Goal: Task Accomplishment & Management: Manage account settings

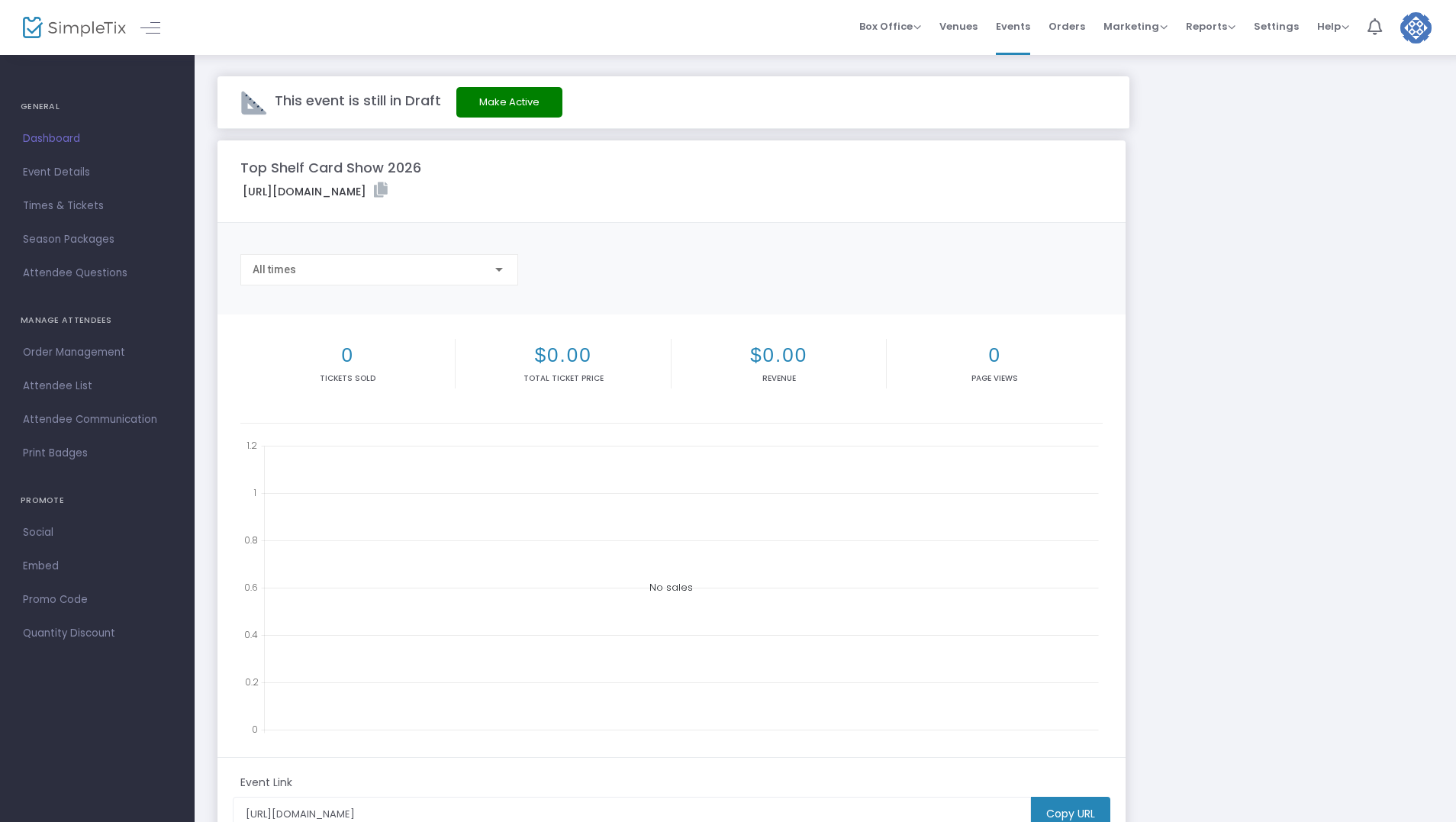
click at [54, 133] on span "Dashboard" at bounding box center [97, 139] width 149 height 20
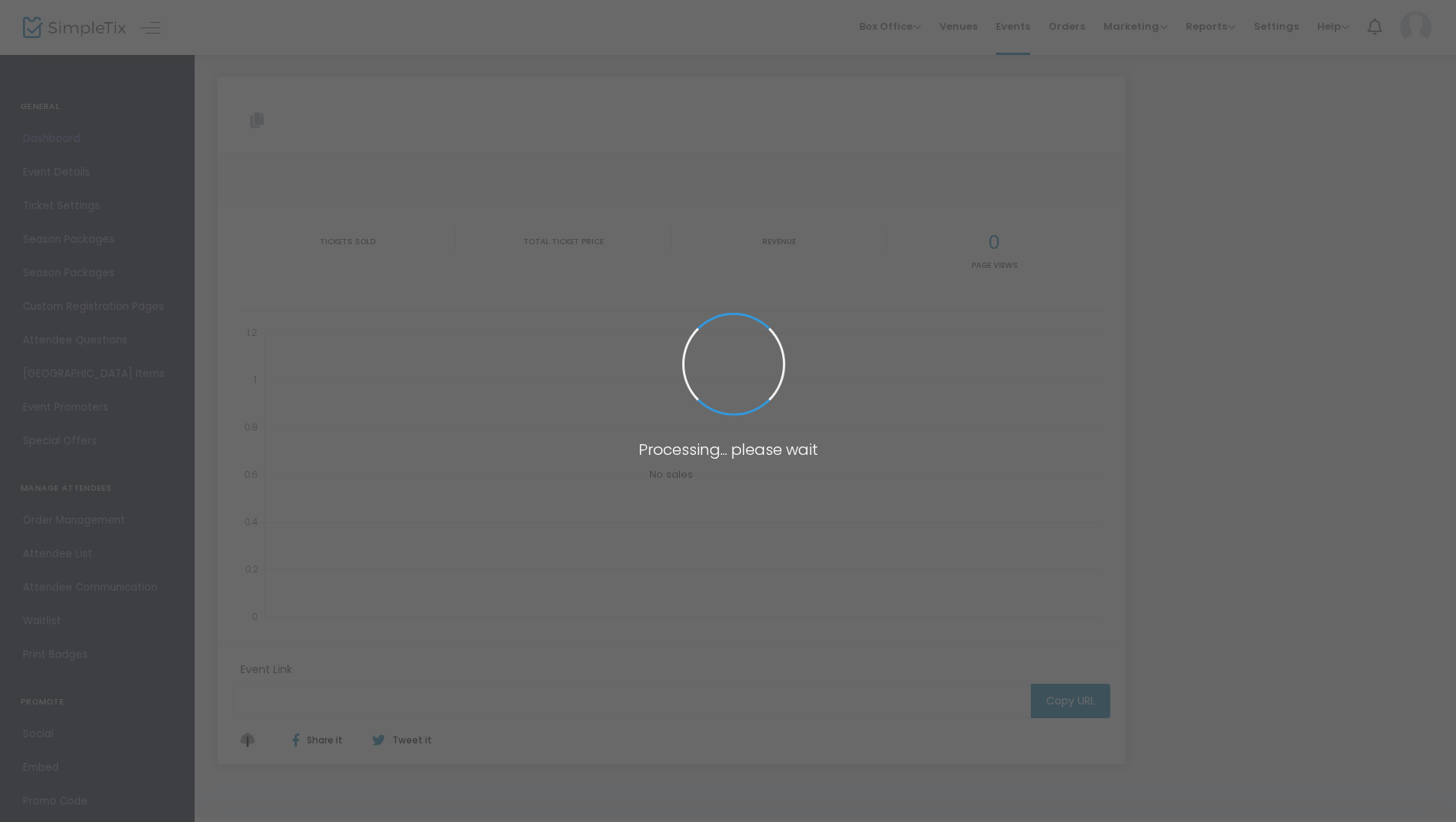
type input "https://www.simpletix.com/e/top-shelf-card-show-2026-tickets-241356"
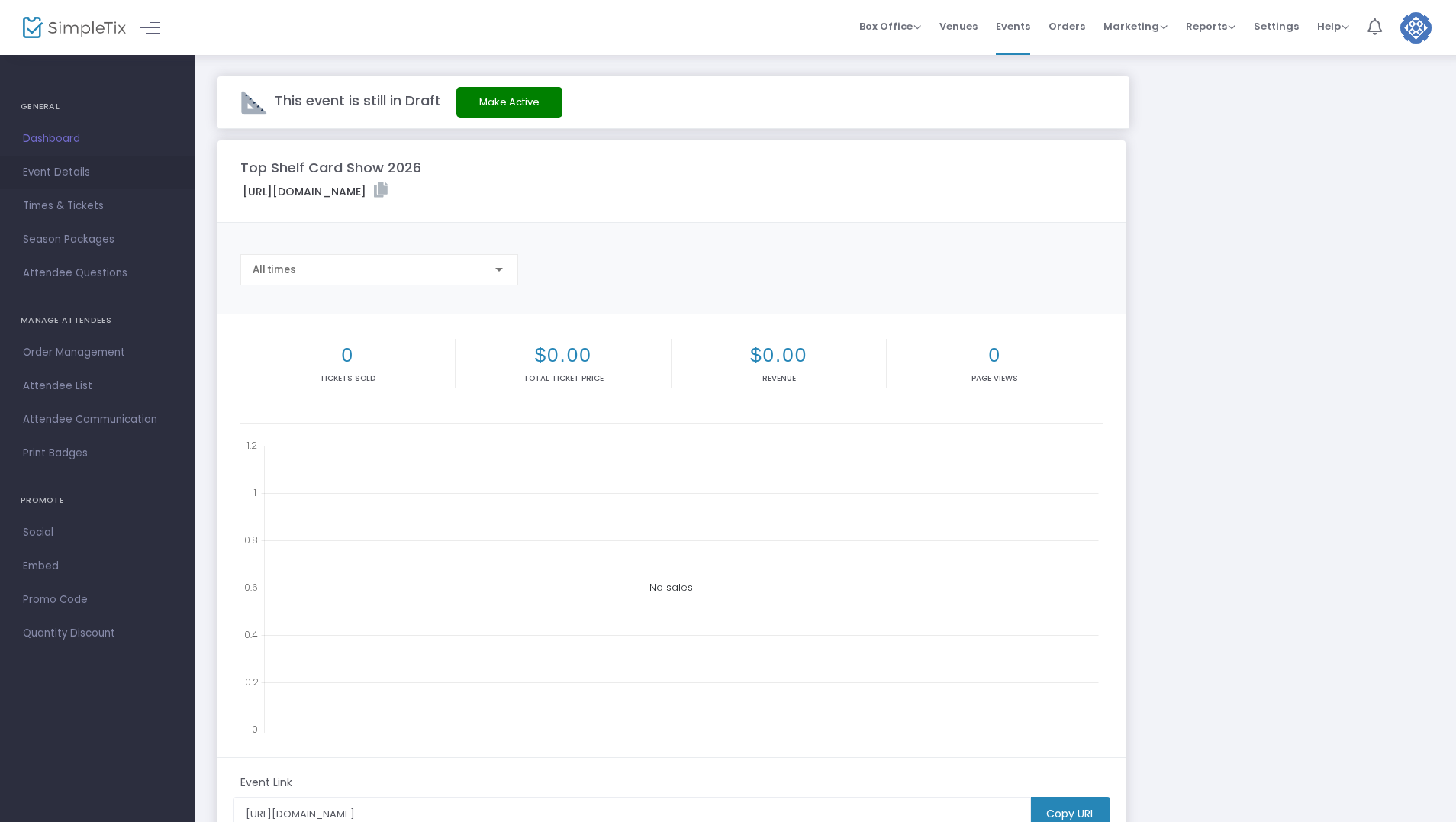
click at [53, 170] on span "Event Details" at bounding box center [97, 172] width 149 height 20
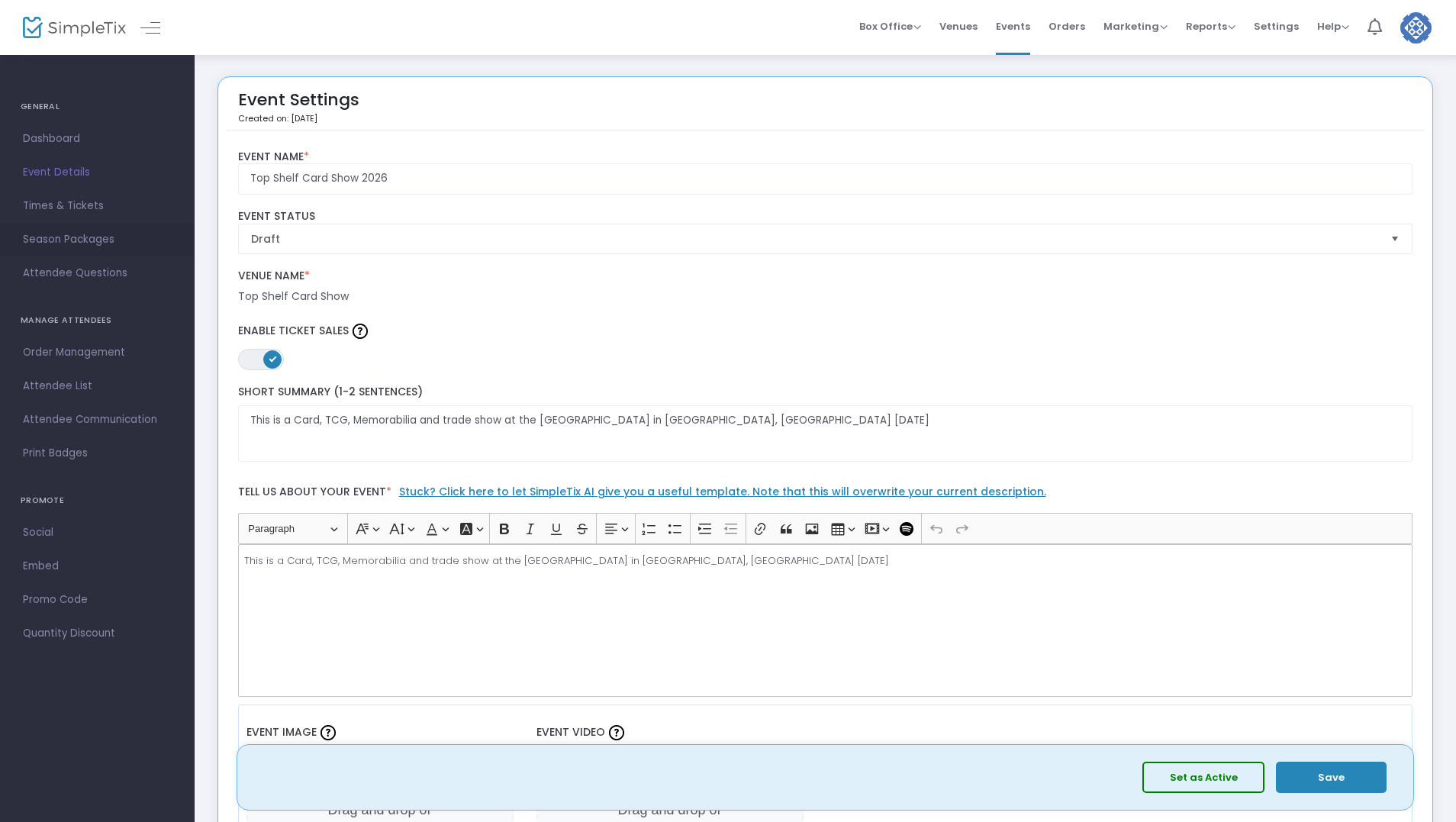
click at [62, 241] on span "Season Packages" at bounding box center [97, 239] width 149 height 20
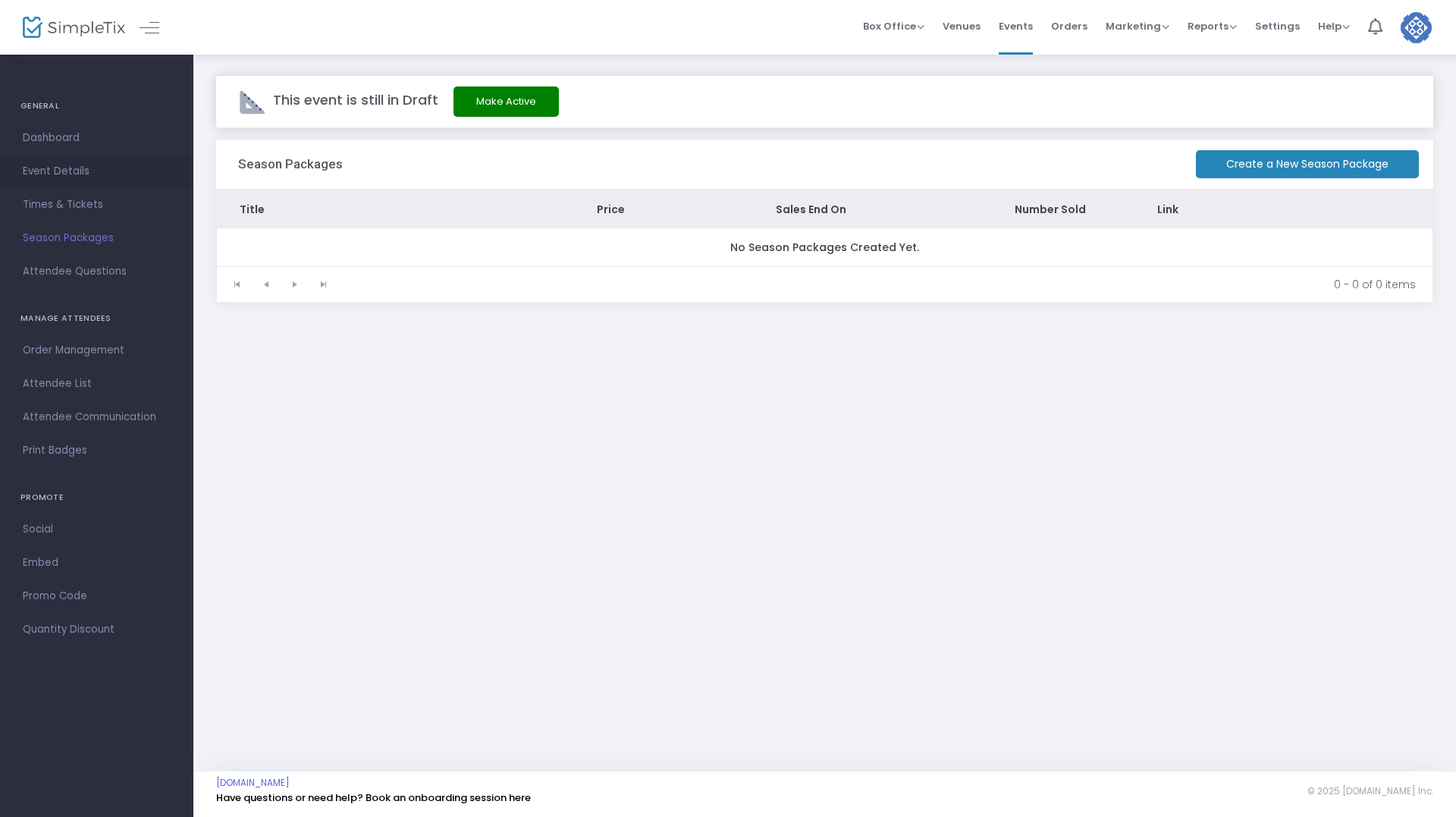
click at [64, 170] on span "Event Details" at bounding box center [97, 171] width 148 height 20
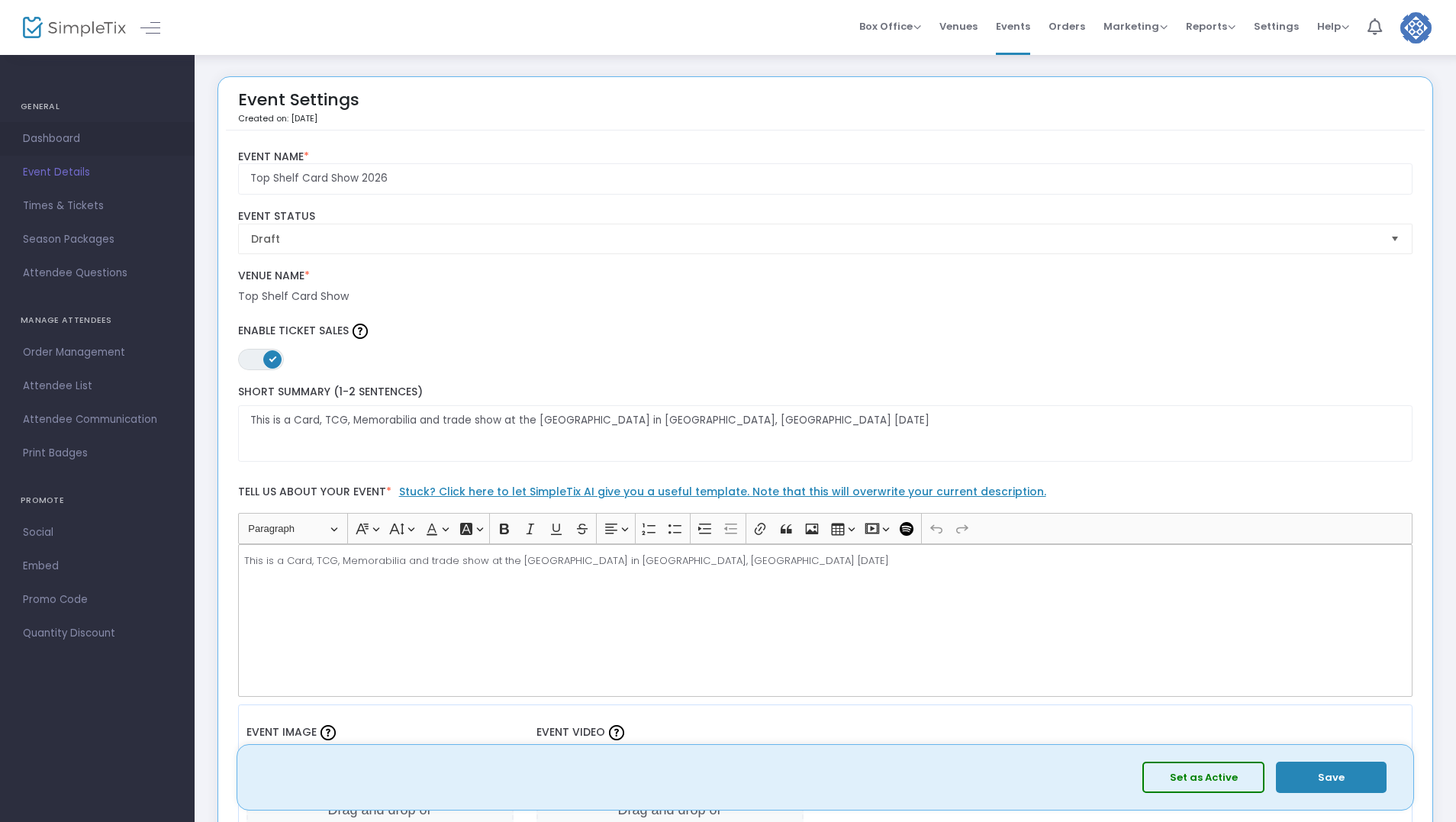
click at [63, 133] on span "Dashboard" at bounding box center [97, 139] width 149 height 20
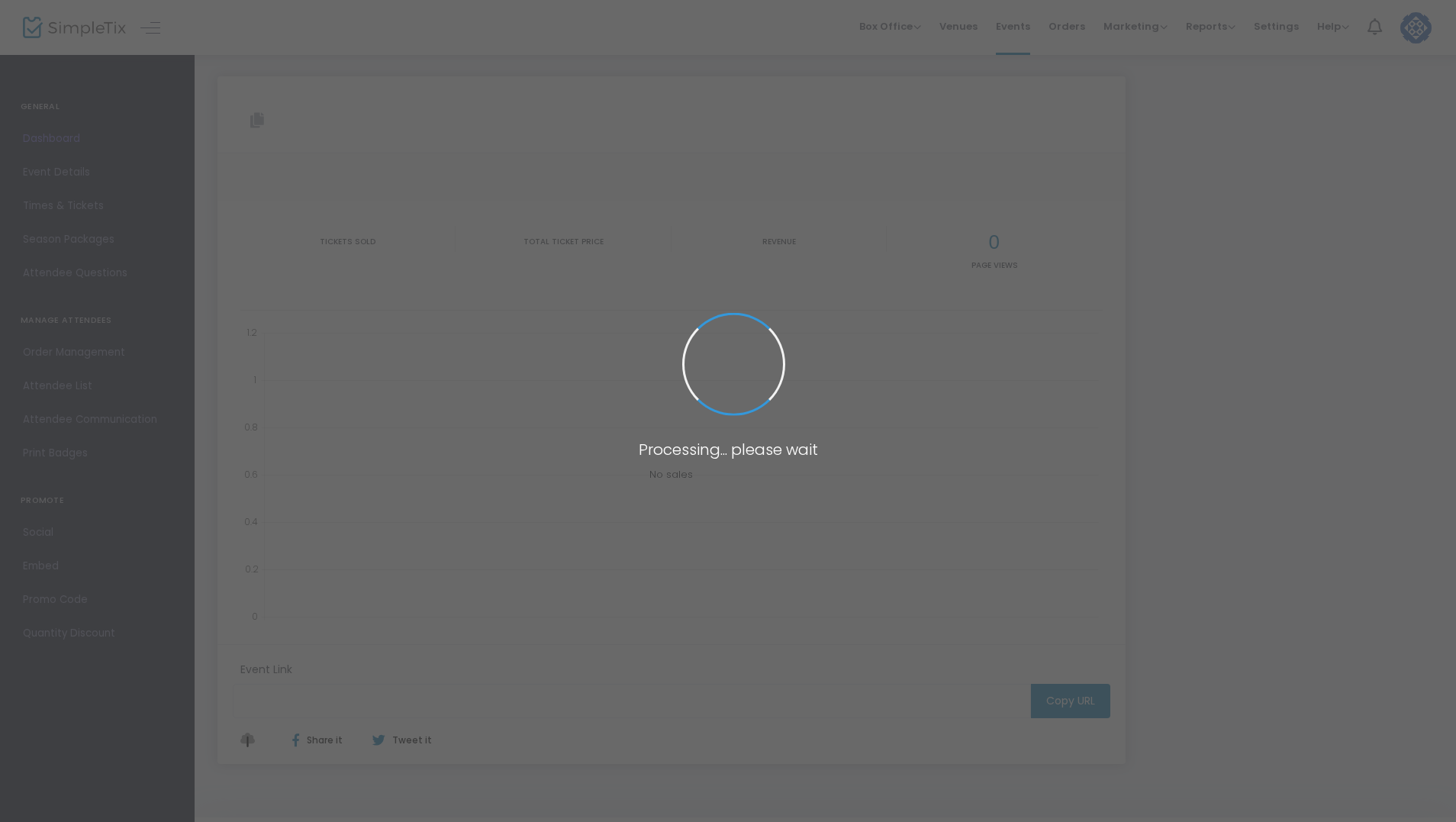
type input "https://www.simpletix.com/e/top-shelf-card-show-2026-tickets-241356"
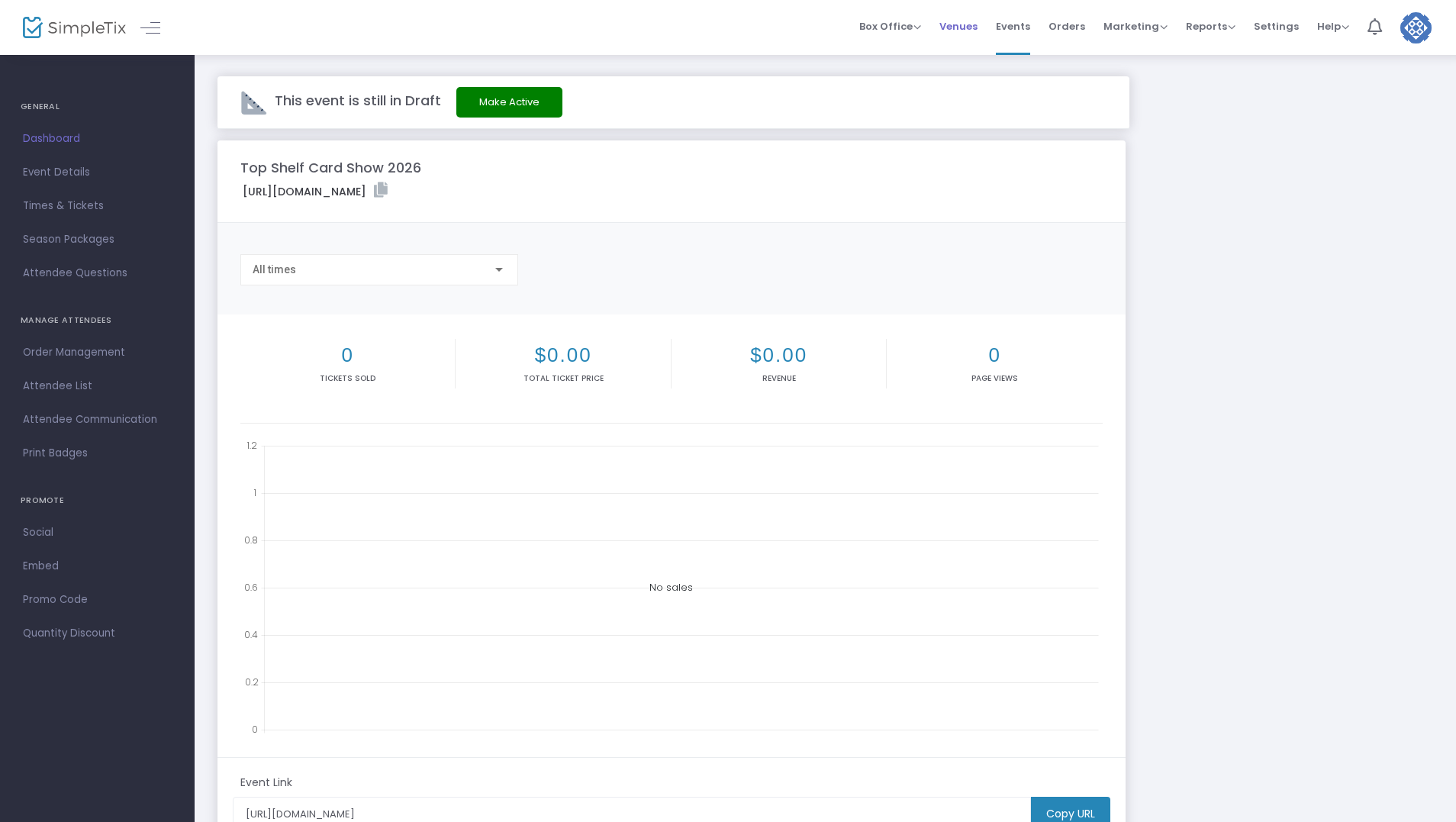
click at [960, 22] on span "Venues" at bounding box center [959, 26] width 38 height 39
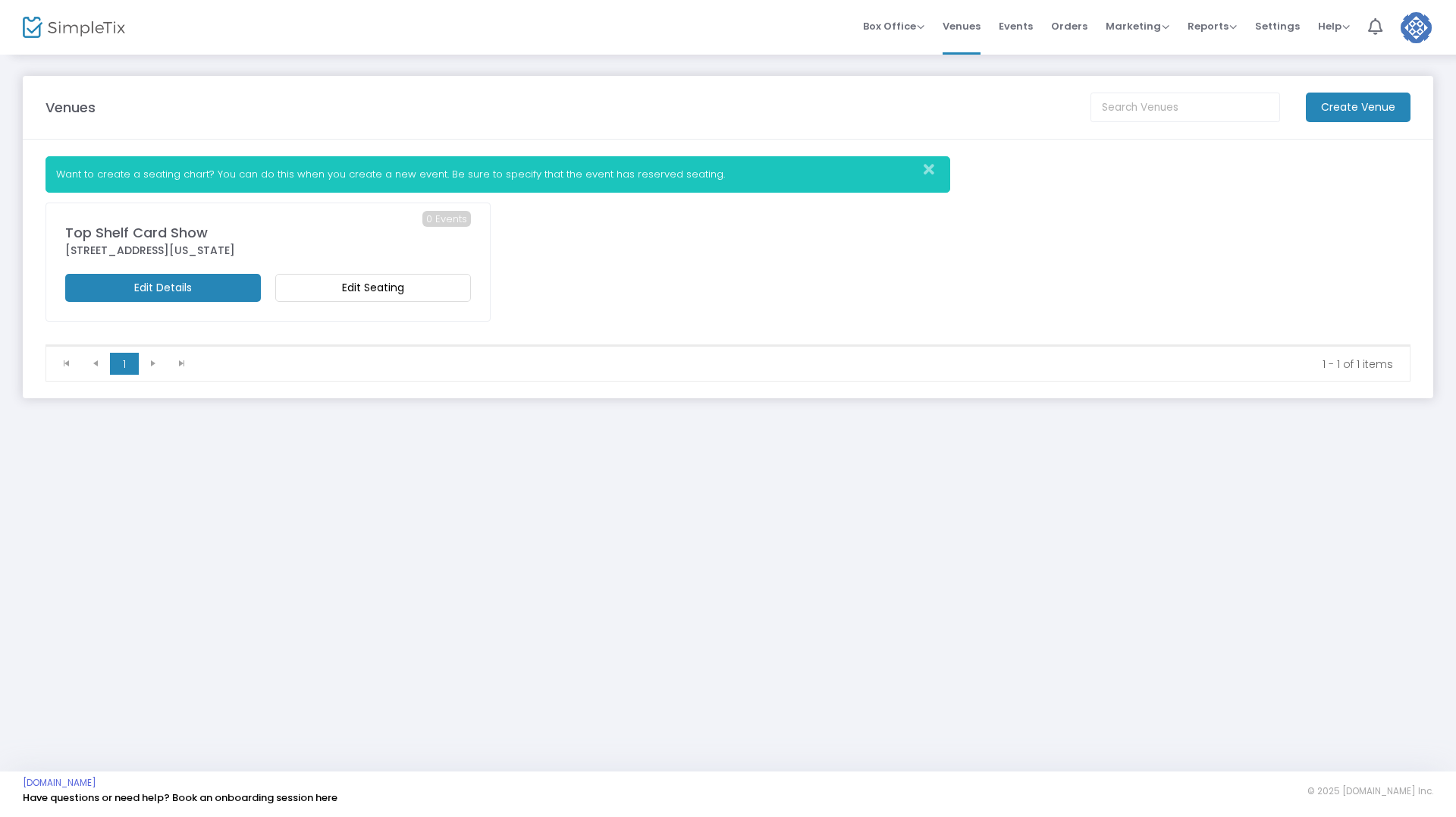
click at [267, 232] on div "Top Shelf Card Show" at bounding box center [268, 233] width 406 height 21
click at [189, 246] on div "400 West Church Street, Orlando, Florida" at bounding box center [268, 250] width 406 height 16
click at [170, 291] on m-button "Edit Details" at bounding box center [162, 288] width 196 height 28
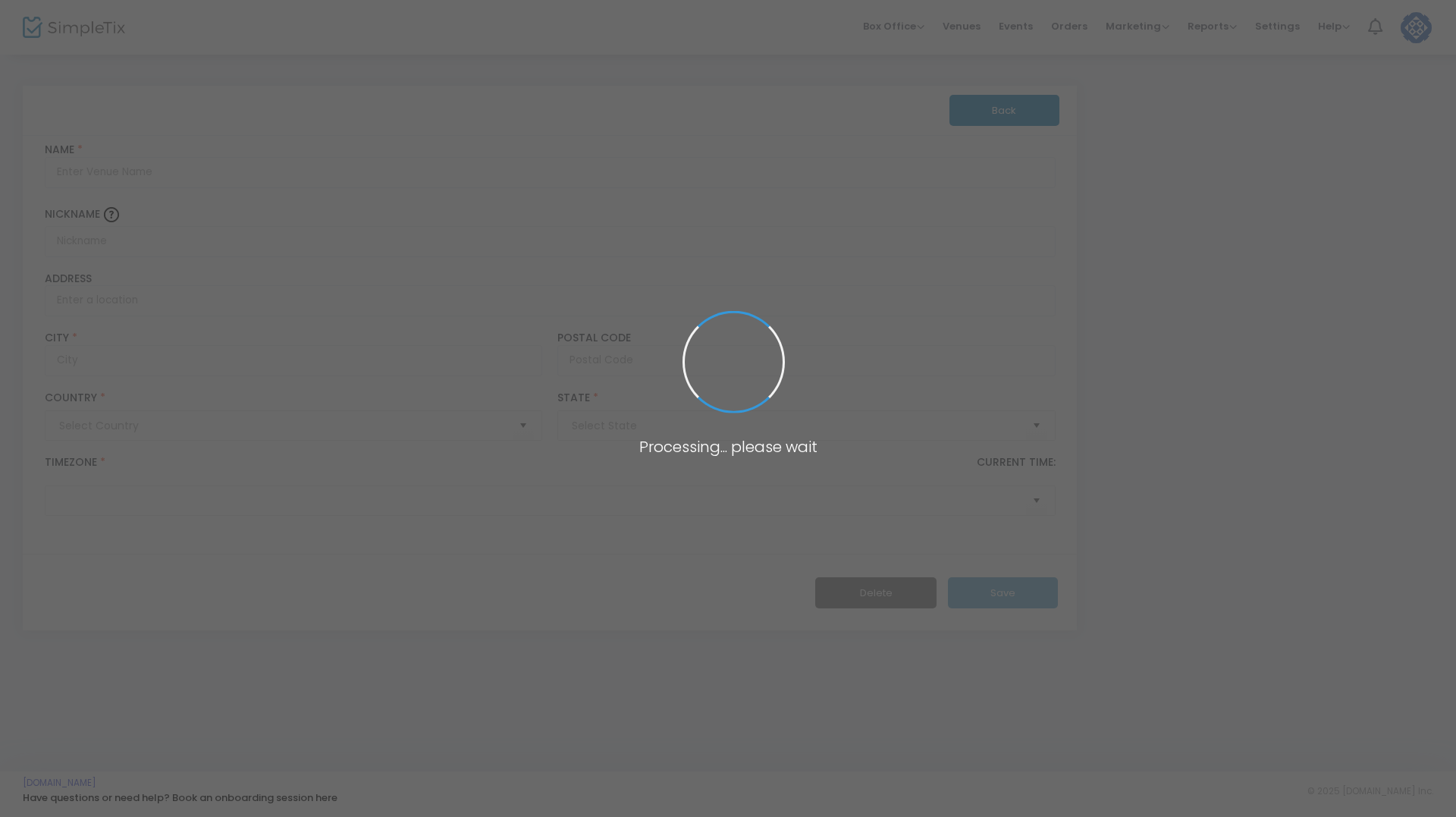
type input "Pakistan"
type input "Top Shelf Card Show"
type input "400 West Church Street"
type input "Orlando"
type input "32801"
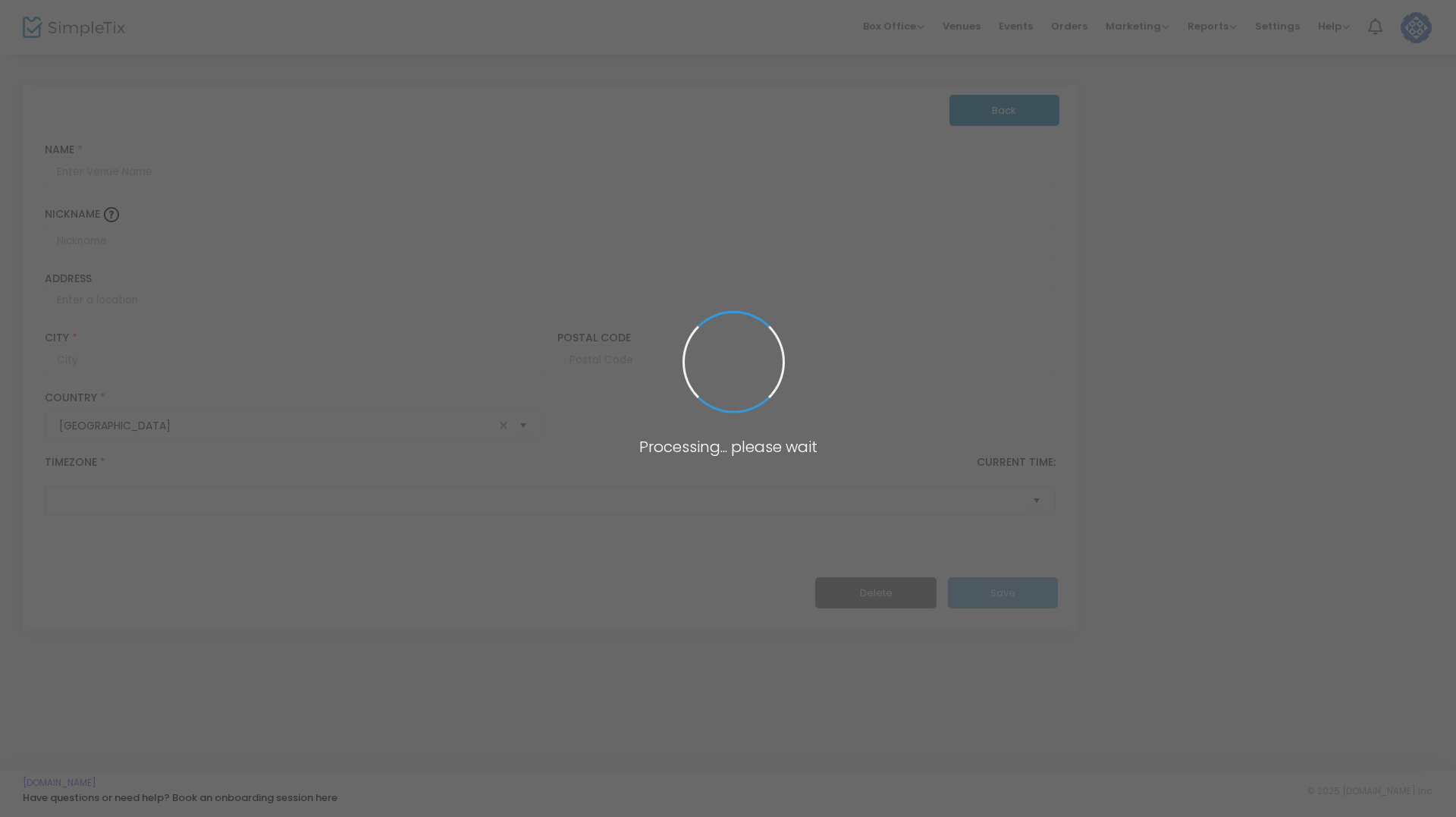
type input "United States"
type input "(UTC-05:00) Eastern Time ([GEOGRAPHIC_DATA] & [GEOGRAPHIC_DATA])"
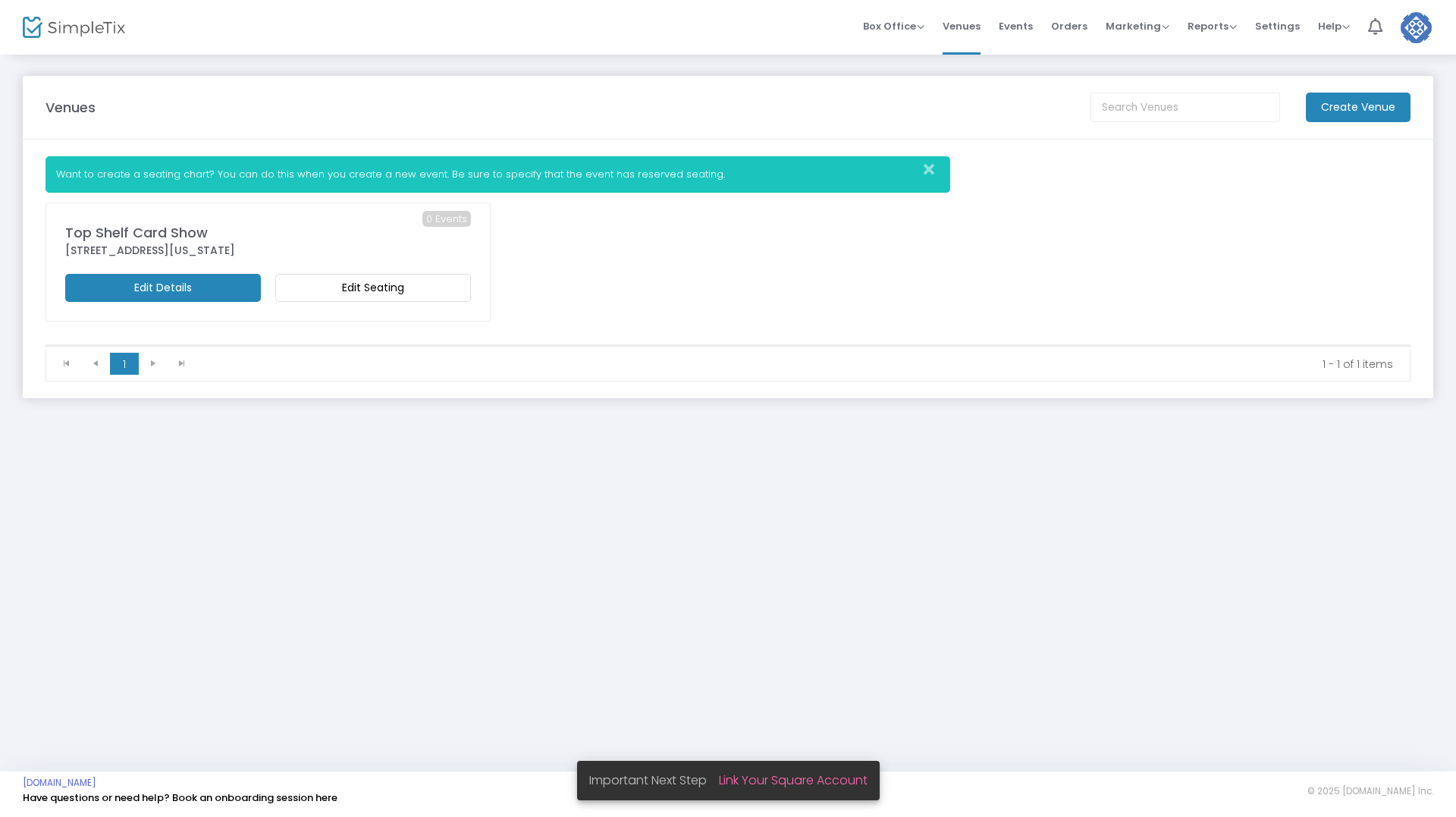
click at [377, 287] on m-button "Edit Seating" at bounding box center [373, 288] width 196 height 28
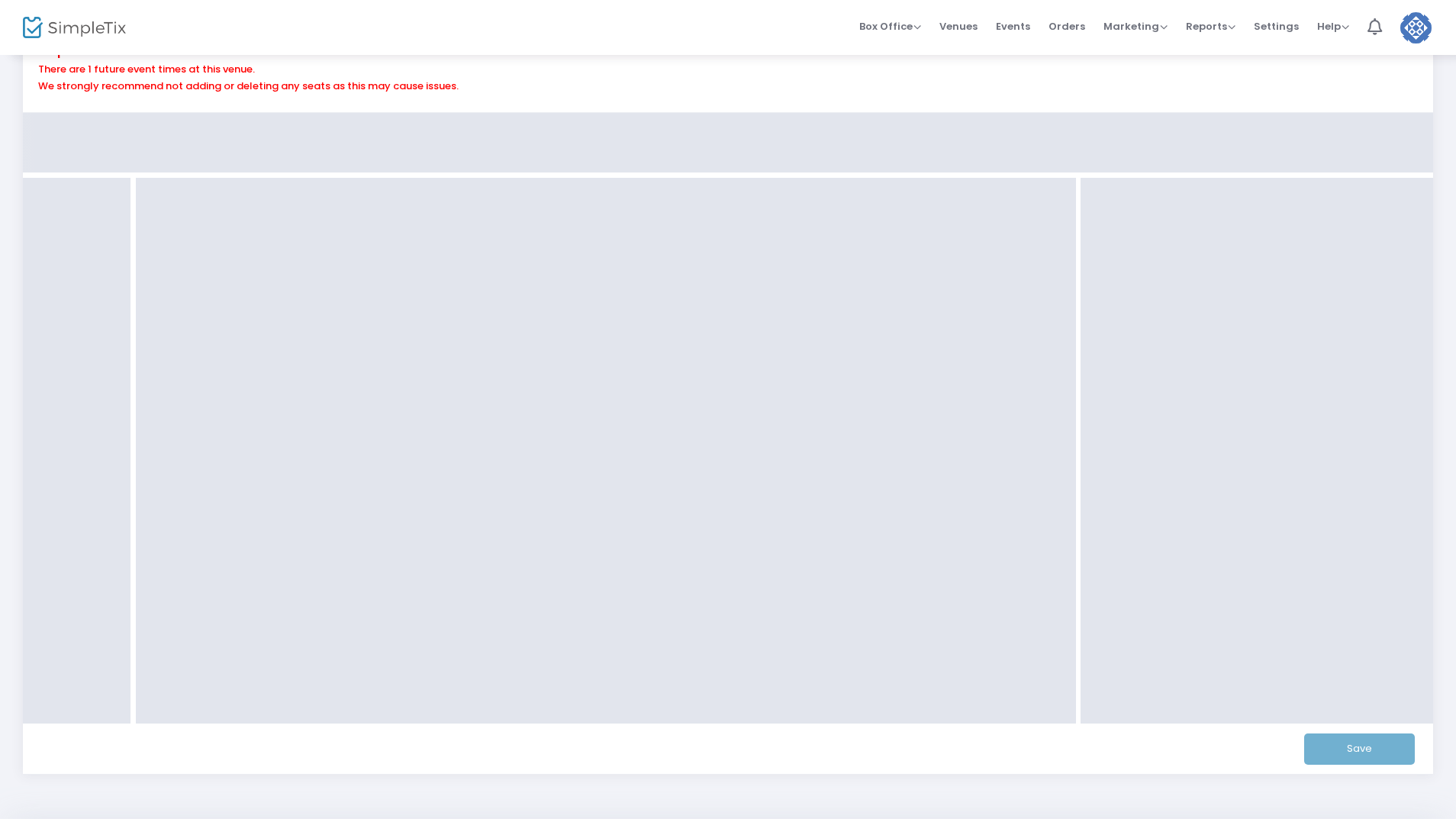
scroll to position [234, 0]
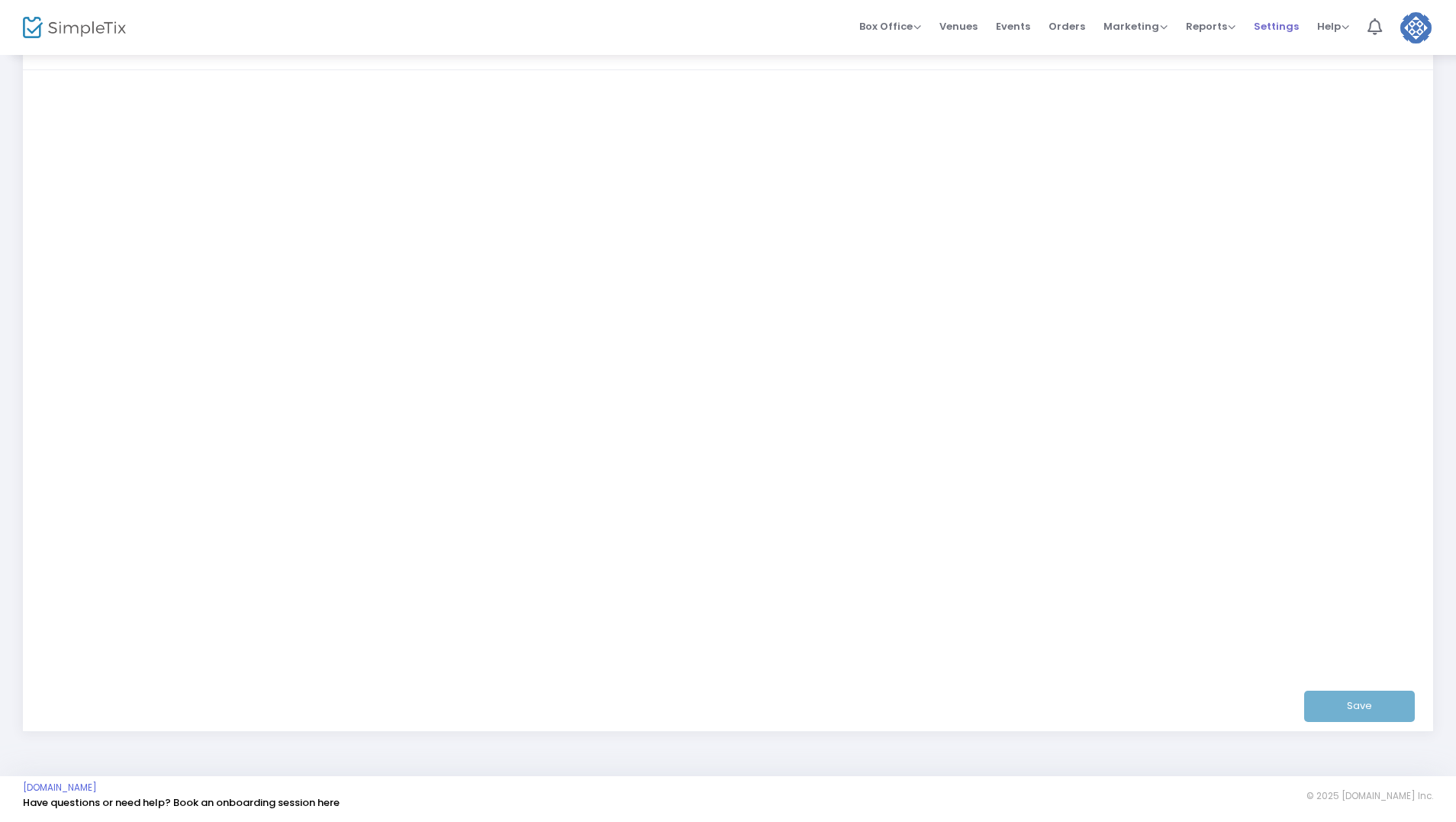
click at [1274, 26] on span "Settings" at bounding box center [1276, 26] width 45 height 39
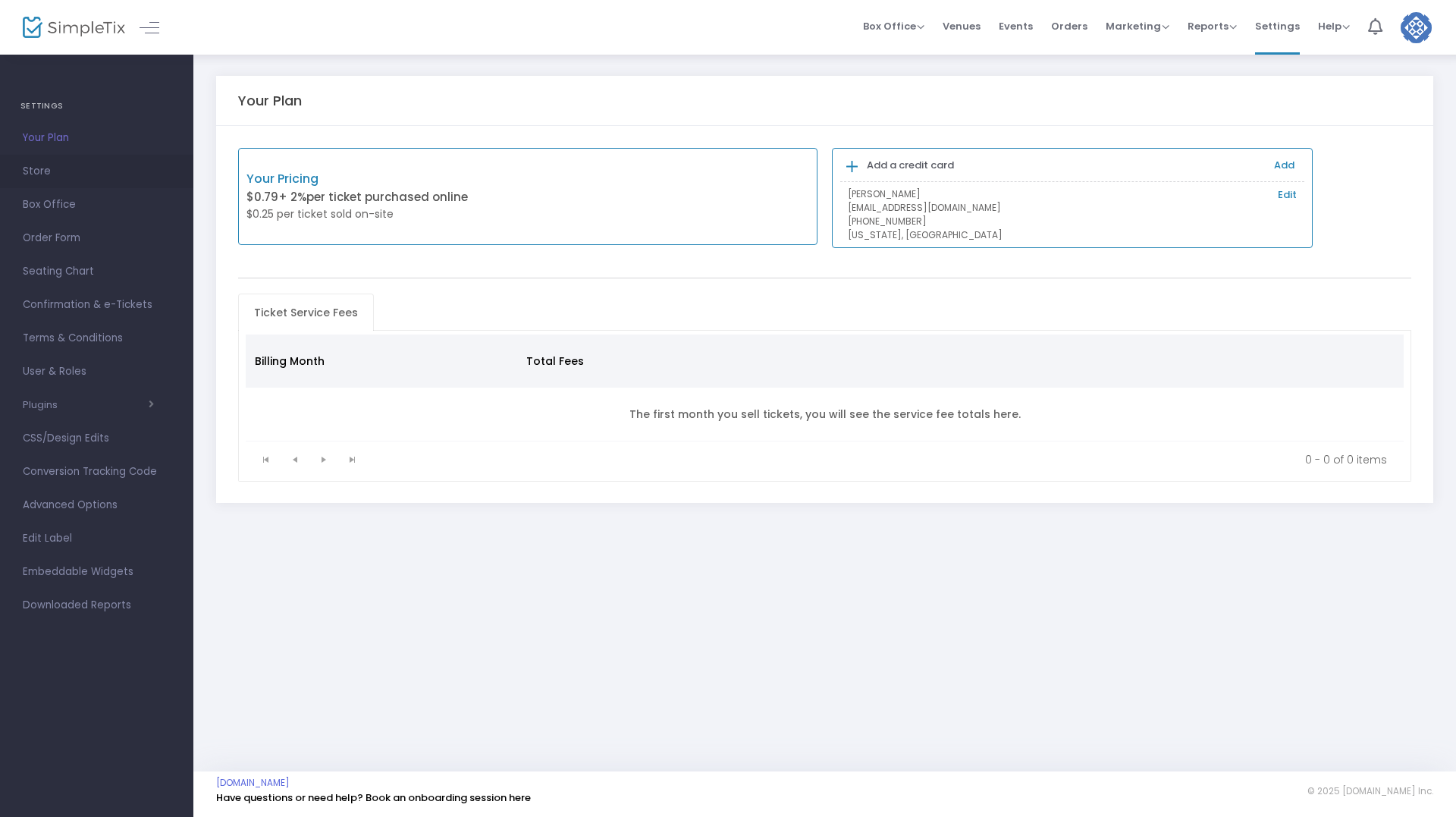
click at [32, 171] on span "Store" at bounding box center [97, 171] width 148 height 20
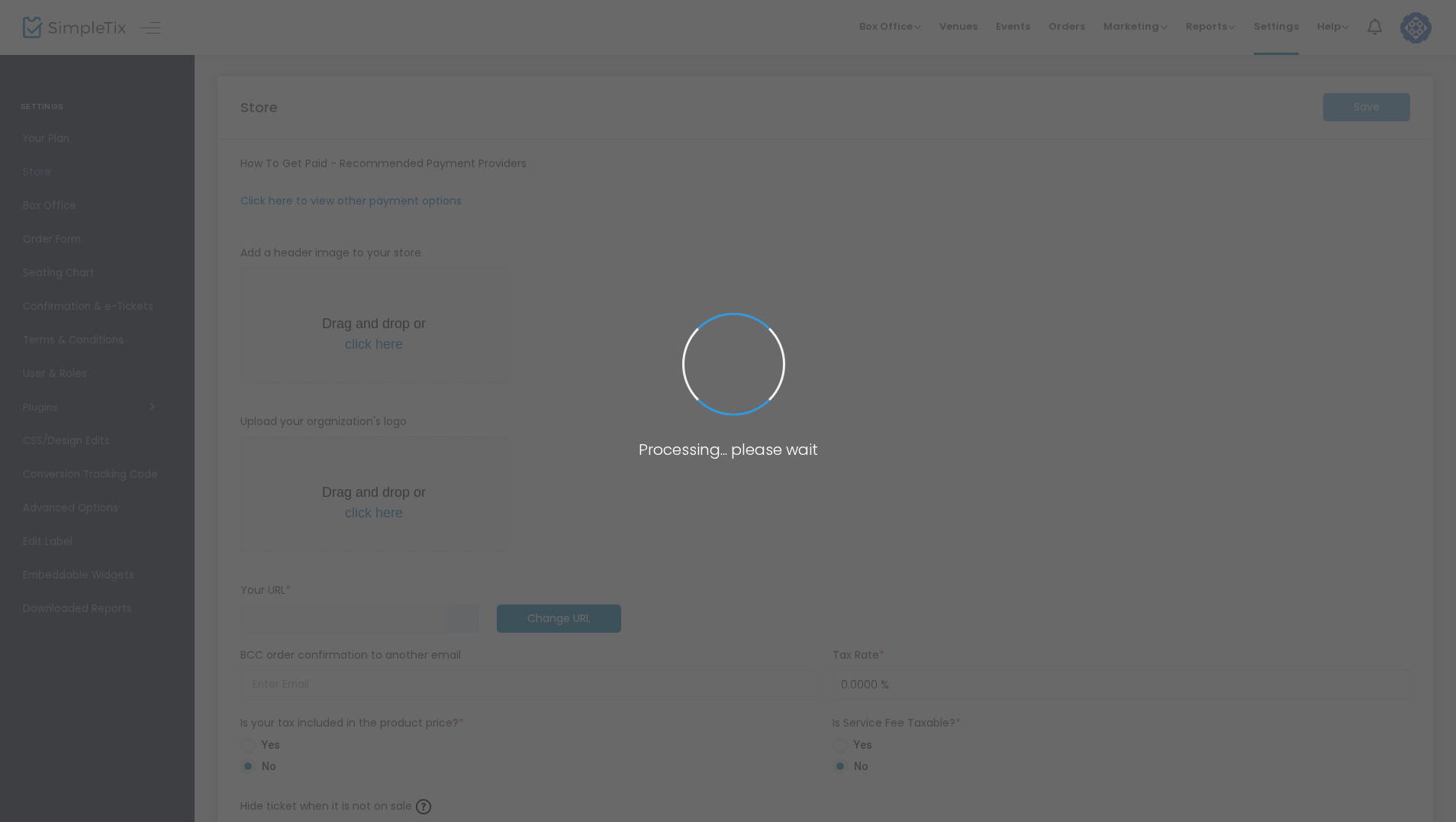
type input "[URL]"
radio input "true"
radio input "false"
radio input "true"
type input "Top Shelf Card Show"
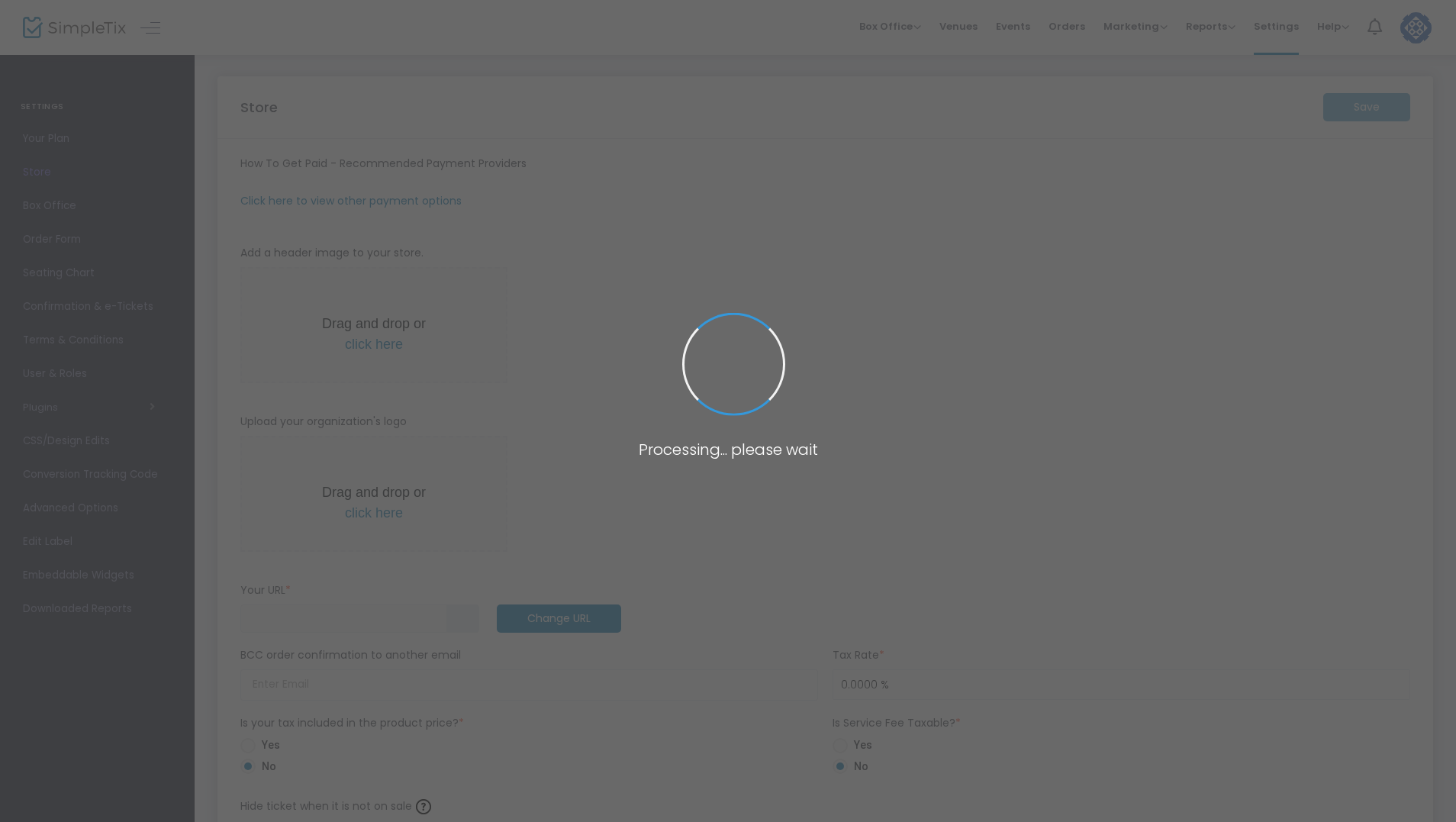
type input "2014468994"
type input "(UTC-05:00) Eastern Time ([GEOGRAPHIC_DATA] & [GEOGRAPHIC_DATA])"
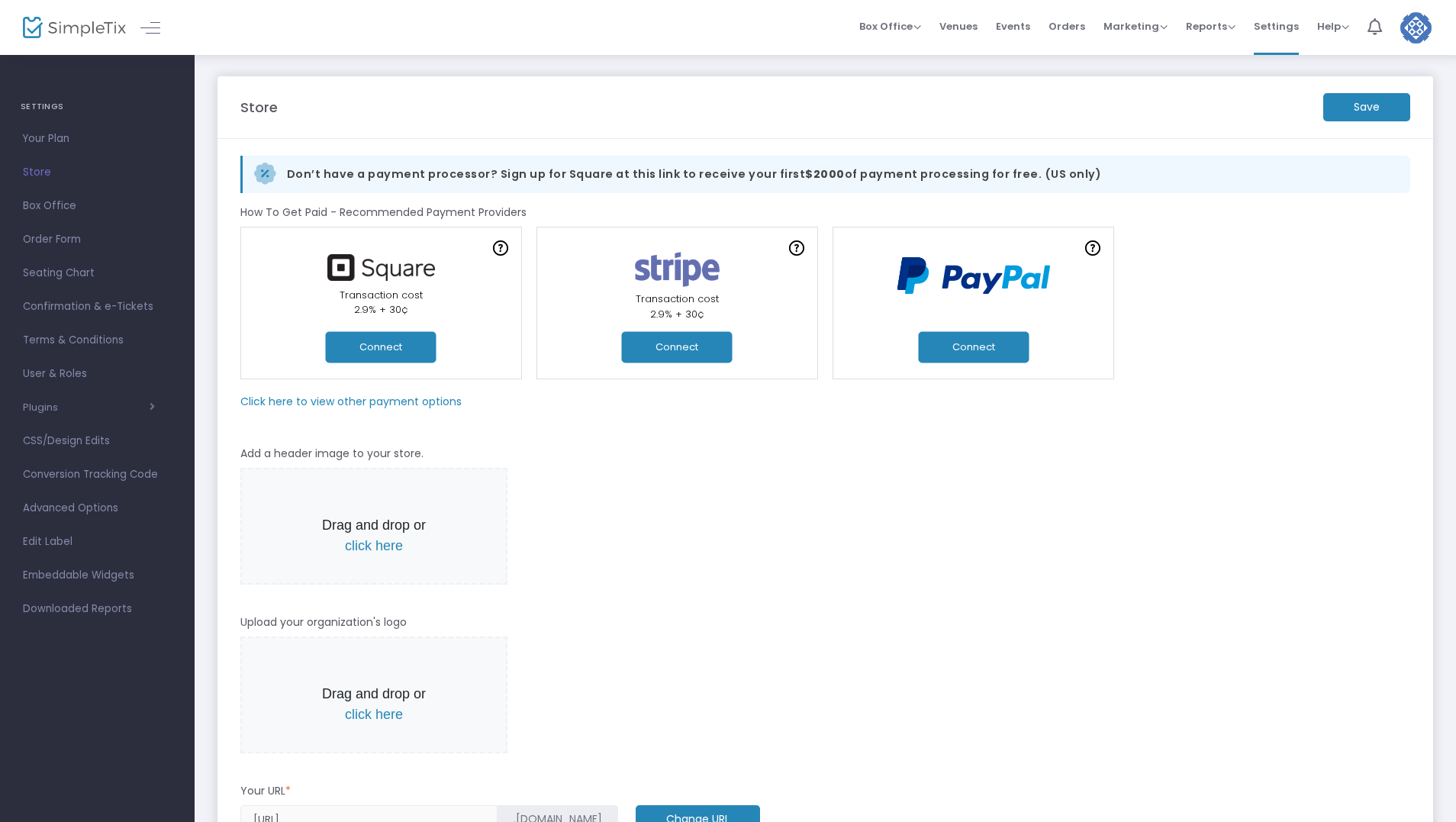
click at [956, 347] on button "Connect" at bounding box center [973, 347] width 111 height 31
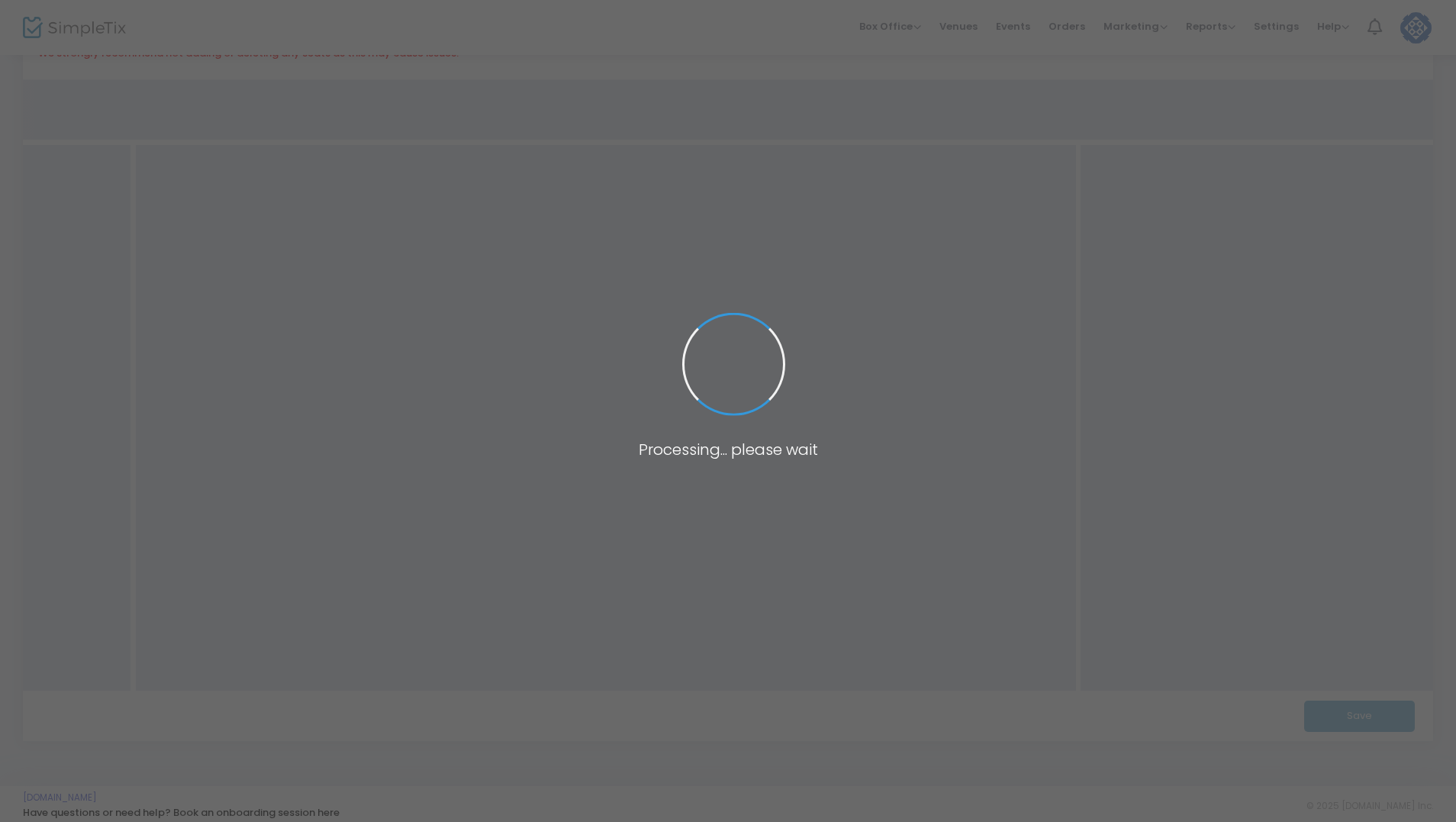
scroll to position [234, 0]
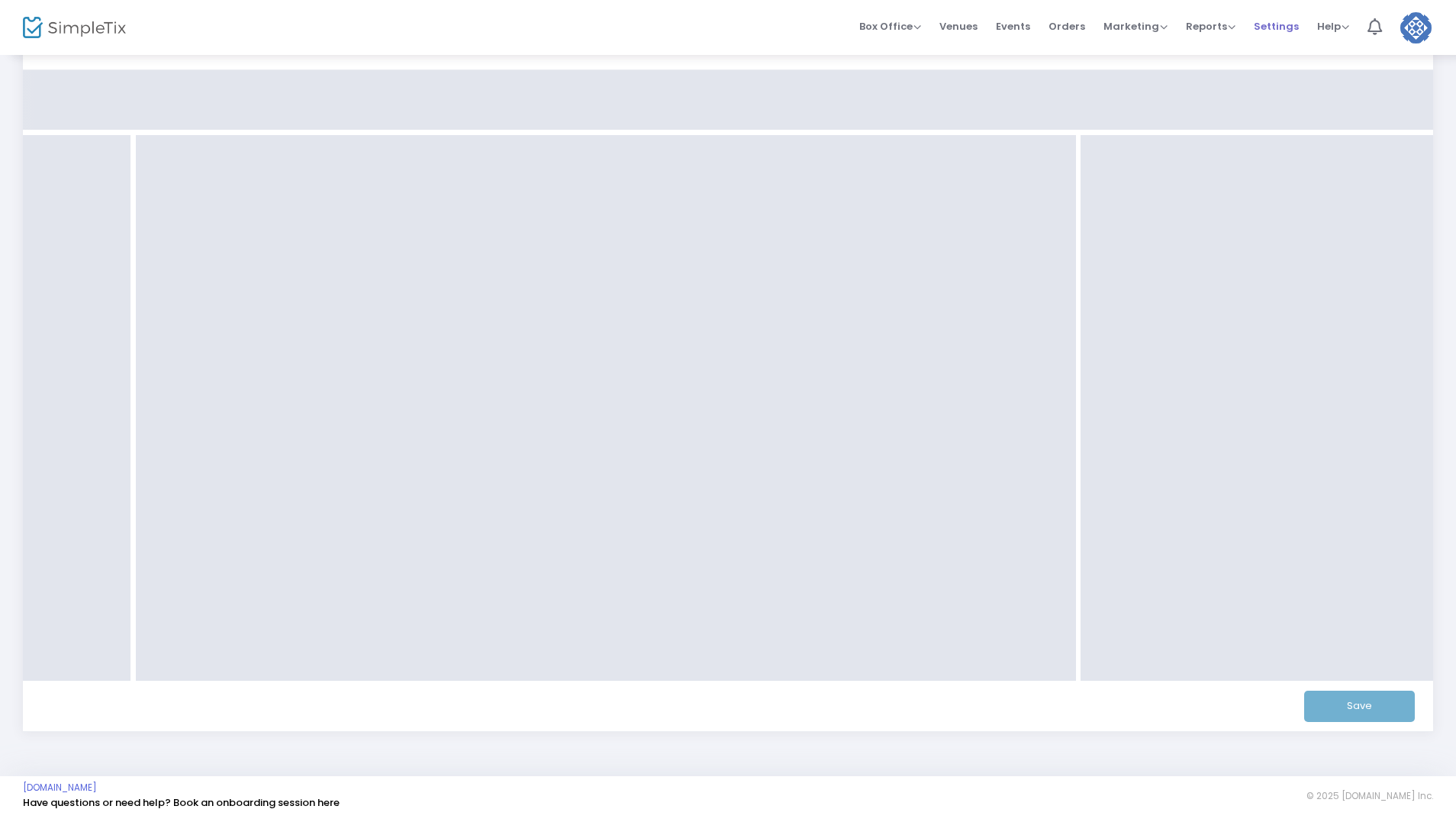
click at [1272, 22] on span "Settings" at bounding box center [1276, 26] width 45 height 39
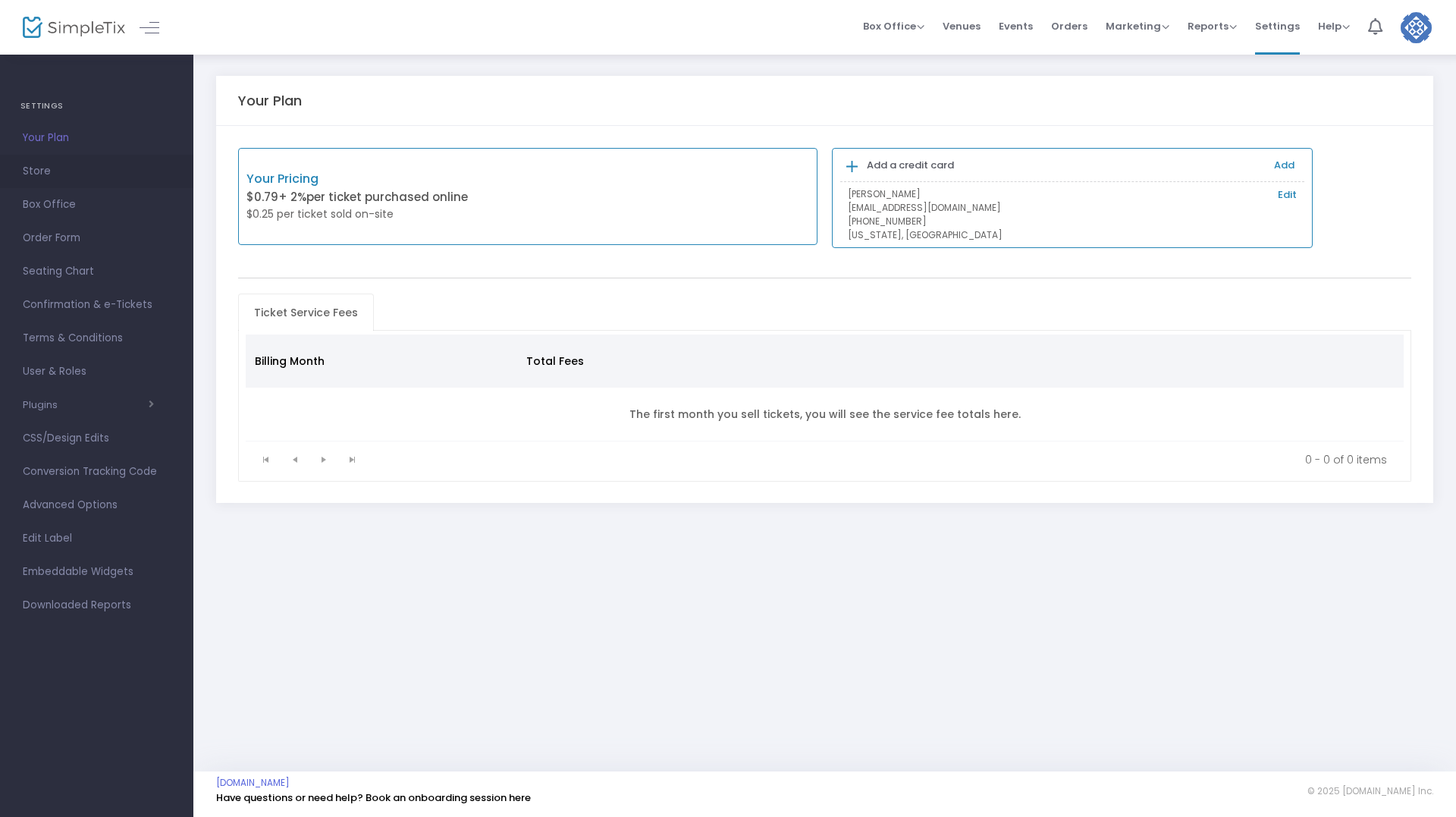
click at [42, 172] on span "Store" at bounding box center [97, 171] width 148 height 20
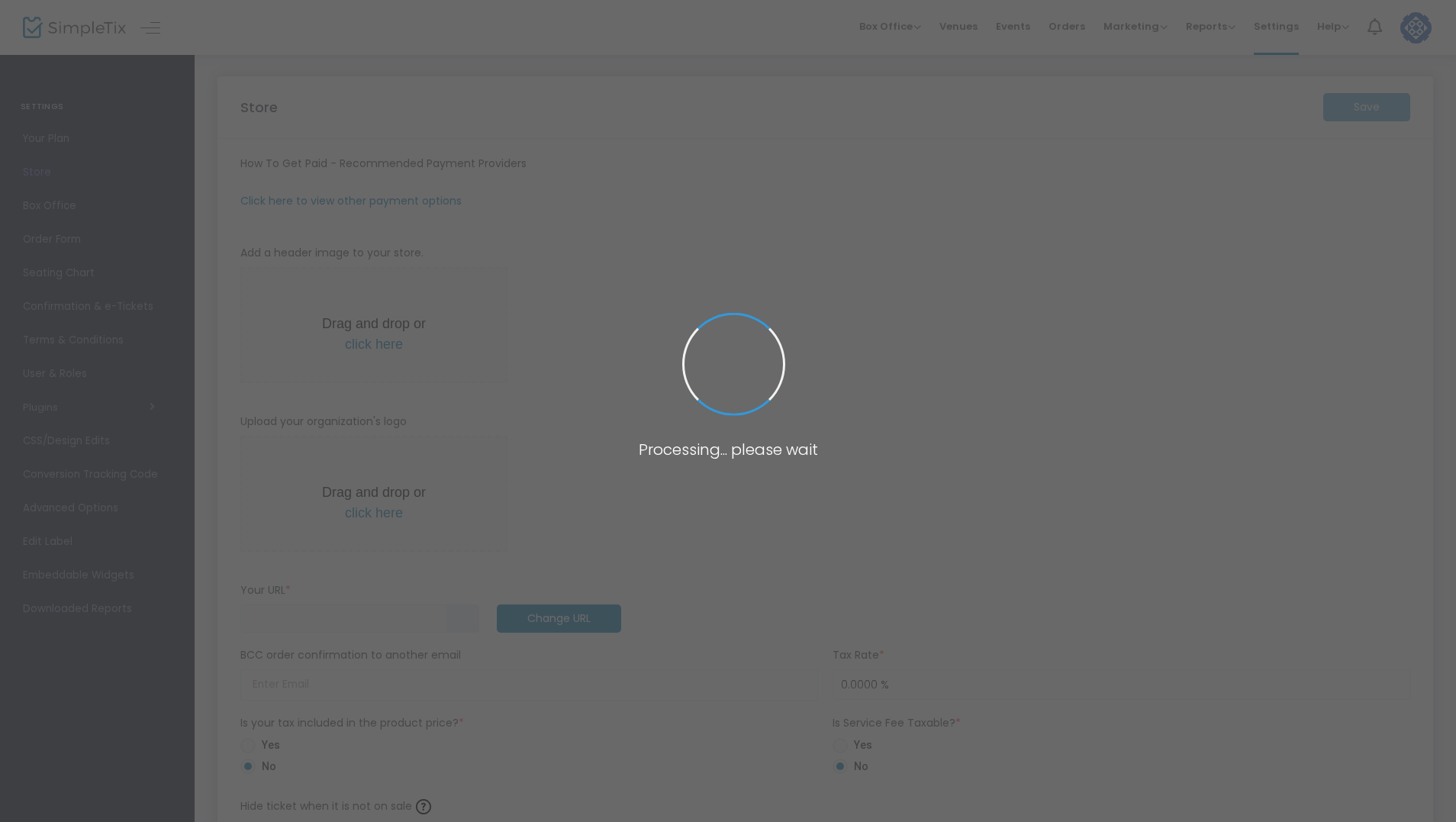
type input "[URL]"
radio input "true"
radio input "false"
radio input "true"
type input "Top Shelf Card Show"
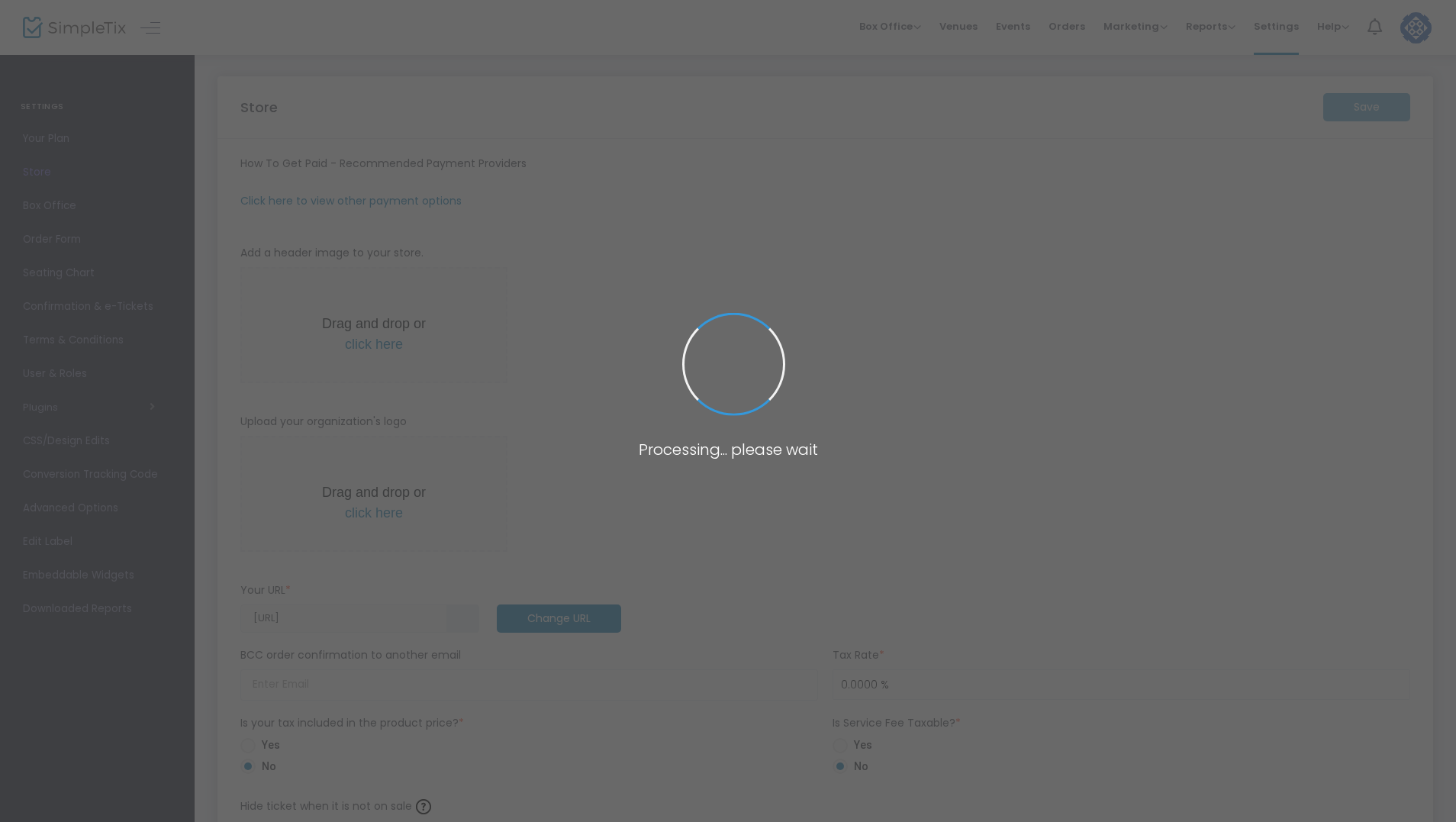
type input "2014468994"
type input "(UTC-05:00) Eastern Time ([GEOGRAPHIC_DATA] & [GEOGRAPHIC_DATA])"
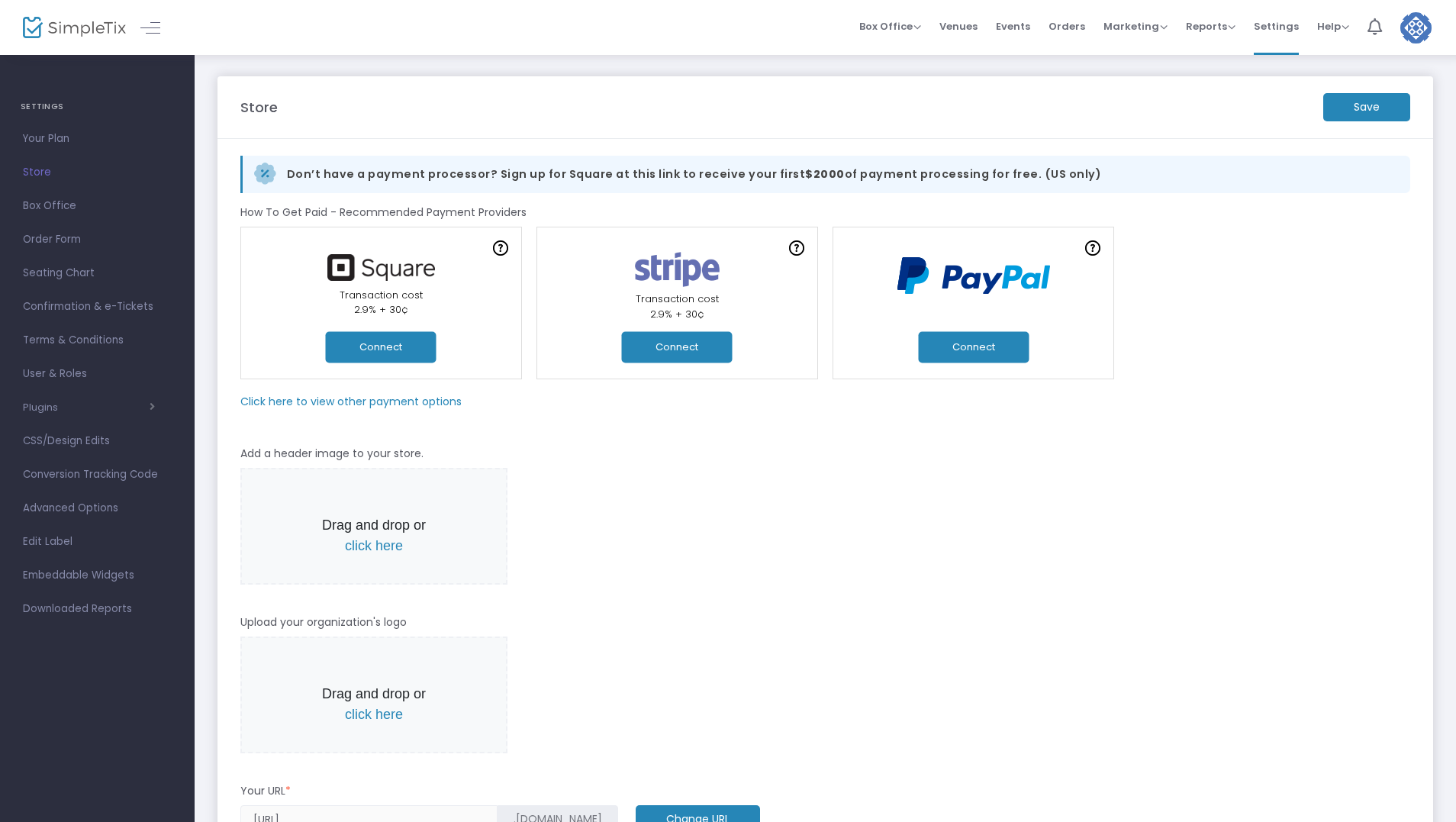
click at [390, 344] on button "Connect" at bounding box center [381, 347] width 111 height 31
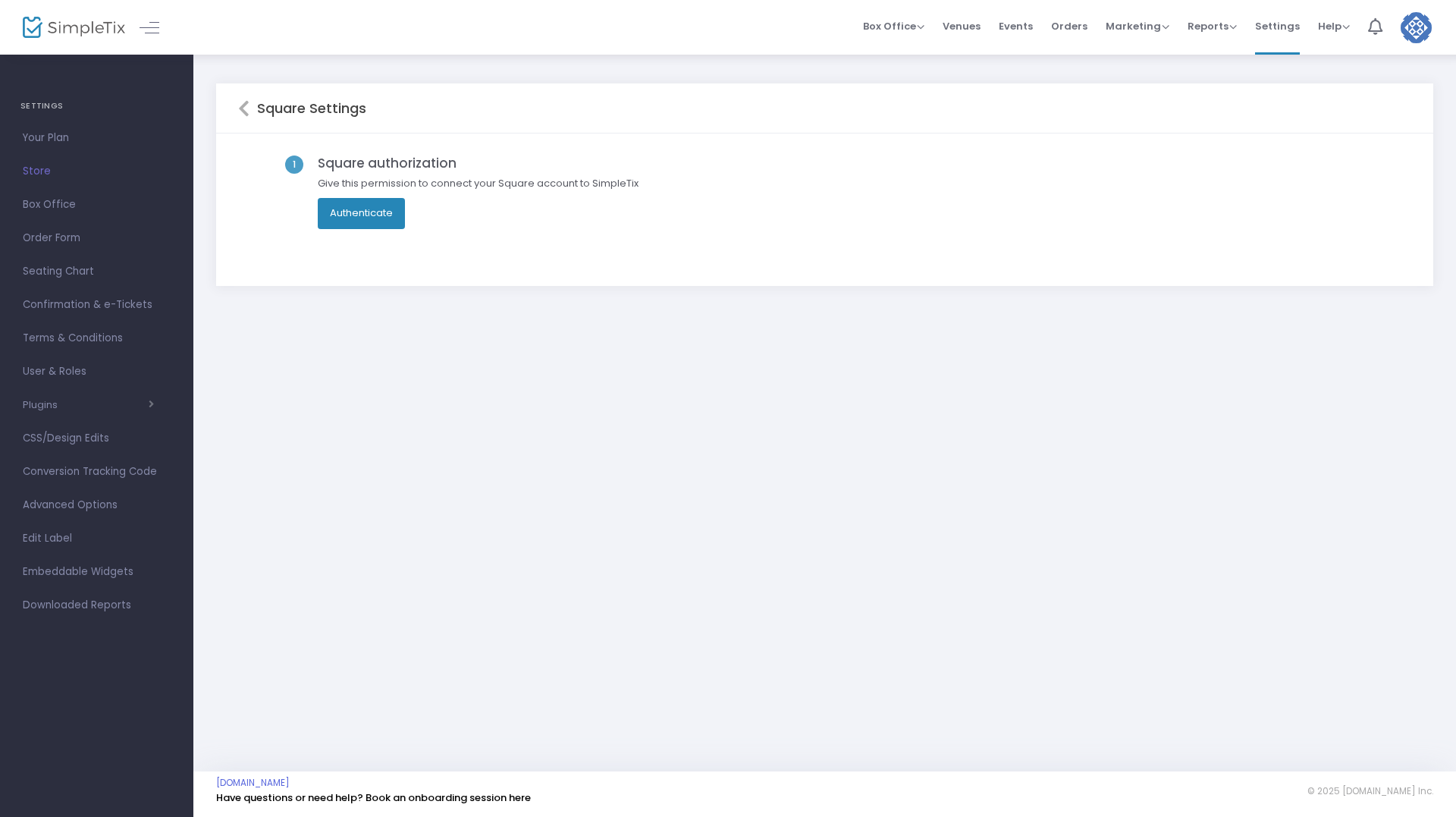
click at [379, 207] on button "Authenticate" at bounding box center [361, 213] width 87 height 30
click at [978, 27] on span "Venues" at bounding box center [962, 26] width 38 height 39
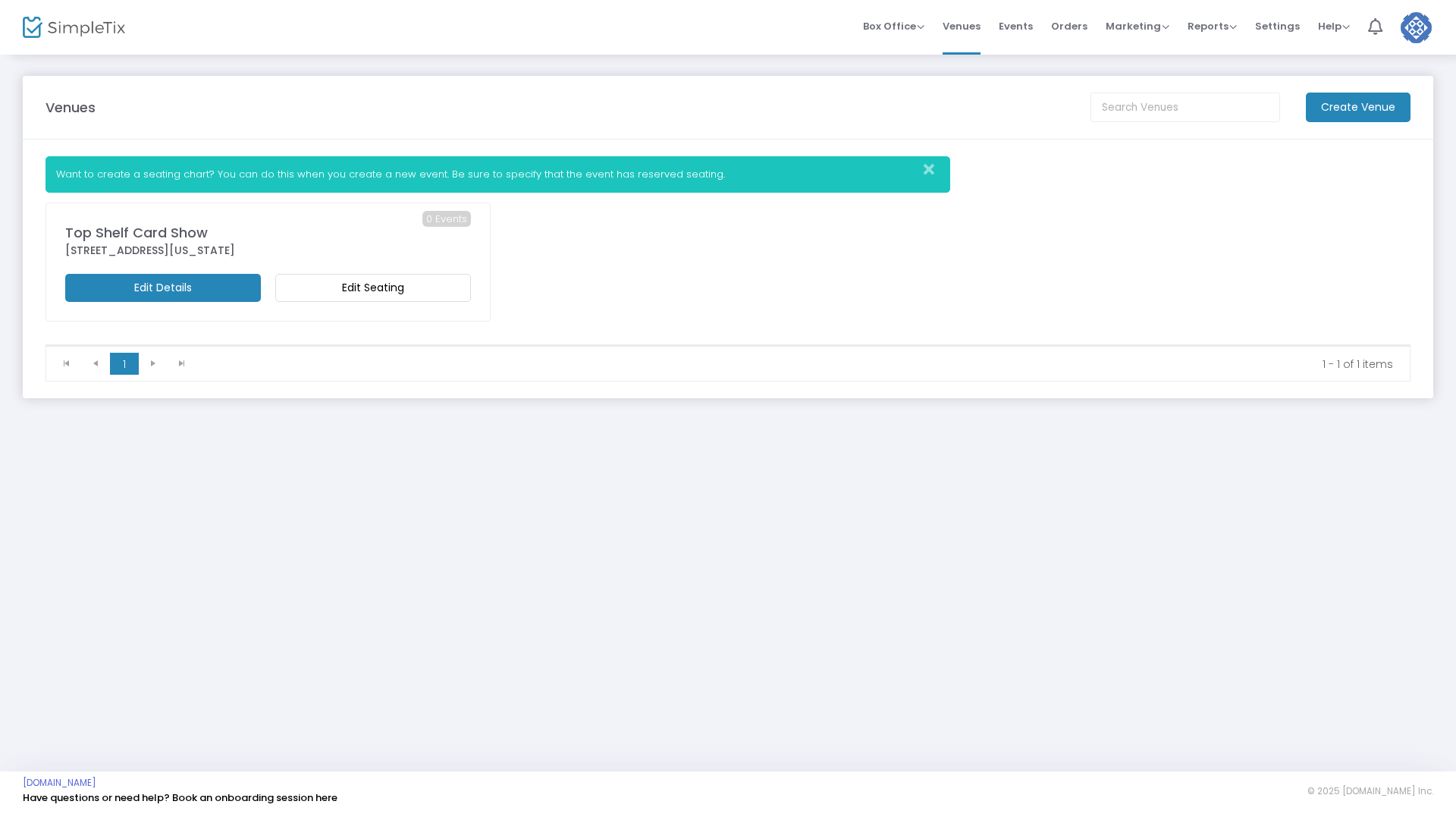
click at [192, 284] on m-button "Edit Details" at bounding box center [162, 288] width 196 height 28
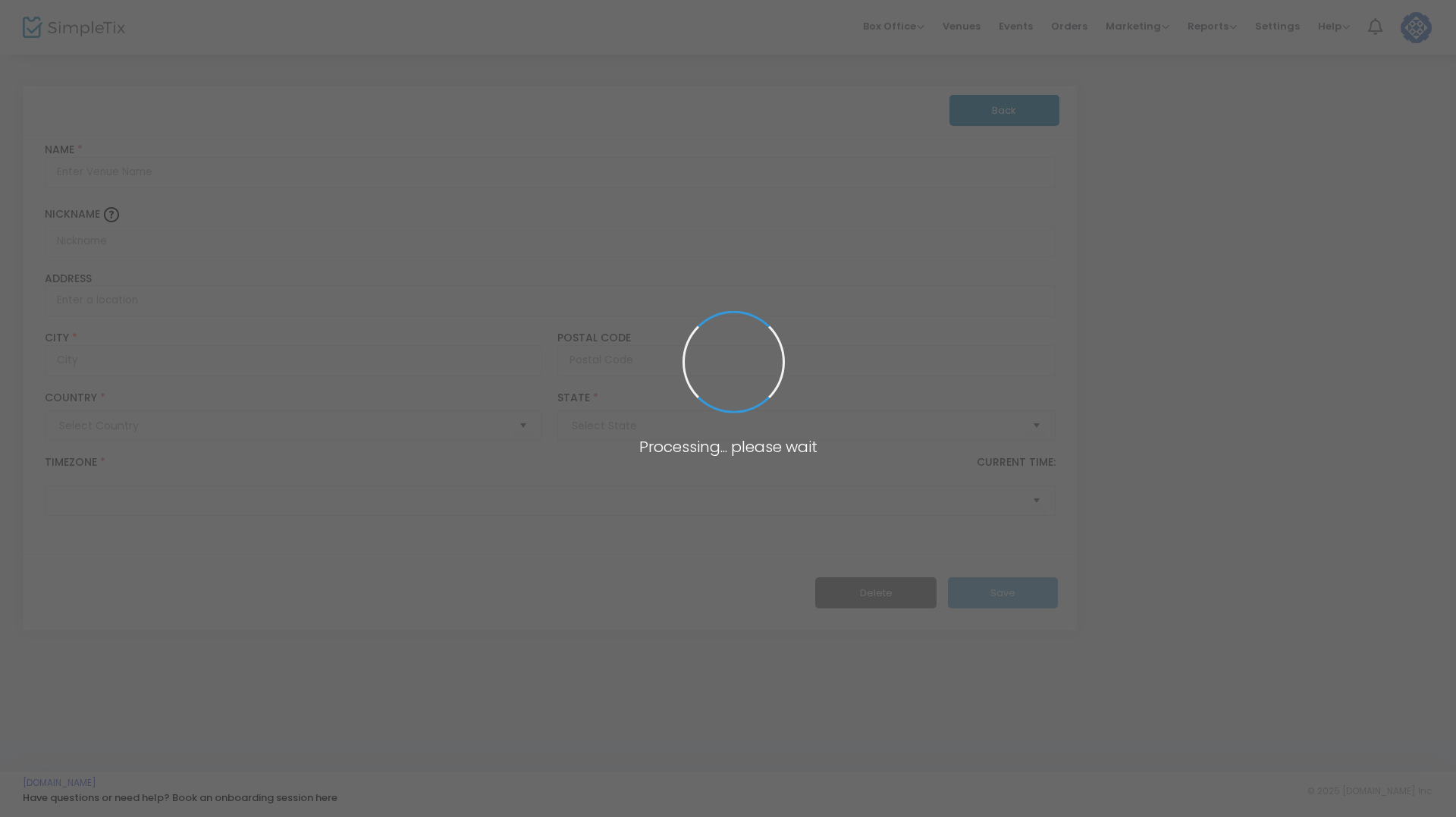
type input "Pakistan"
type input "Top Shelf Card Show"
type input "400 West Church Street"
type input "Orlando"
type input "32801"
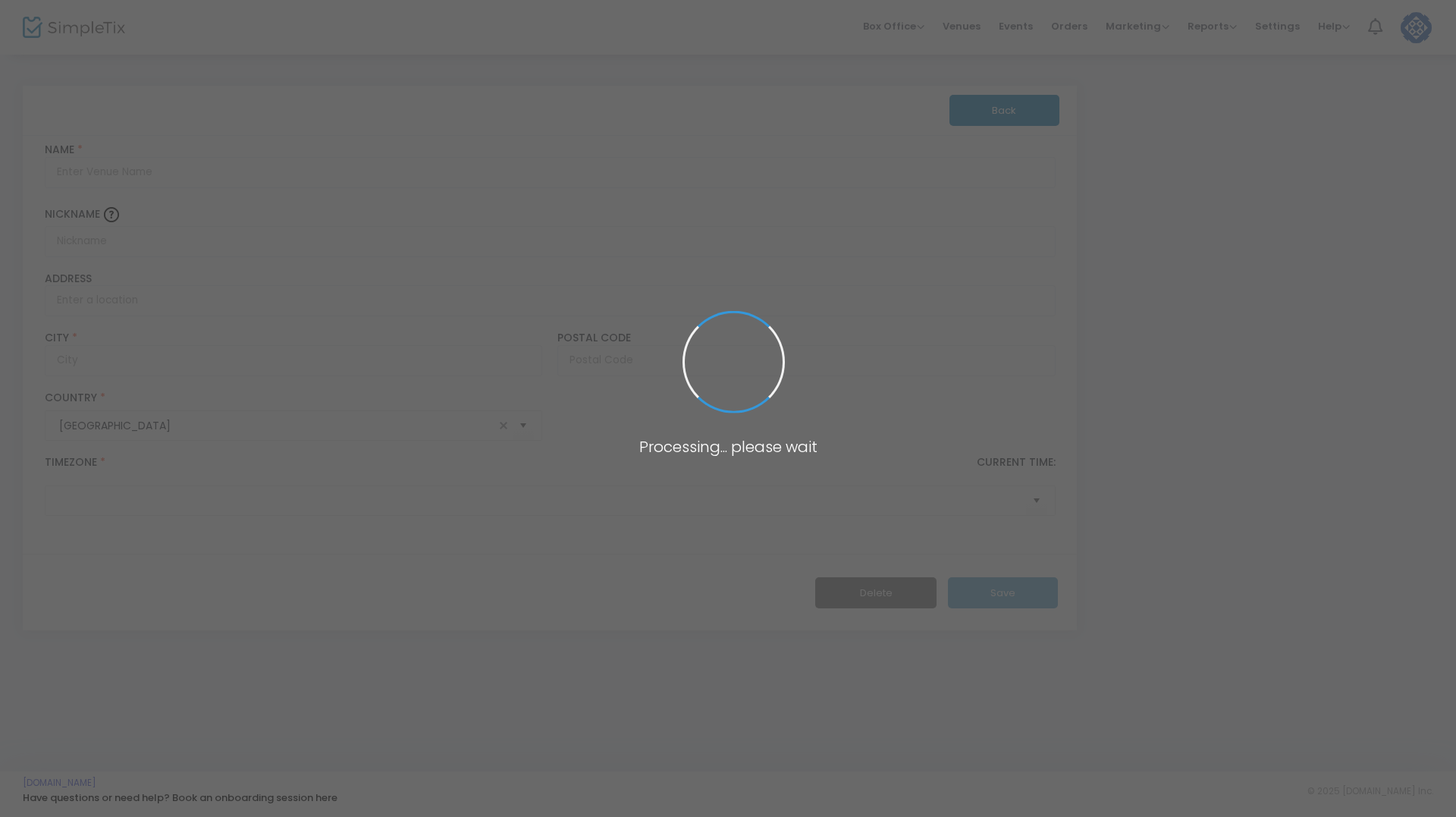
type input "United States"
type input "(UTC-05:00) Eastern Time ([GEOGRAPHIC_DATA] & [GEOGRAPHIC_DATA])"
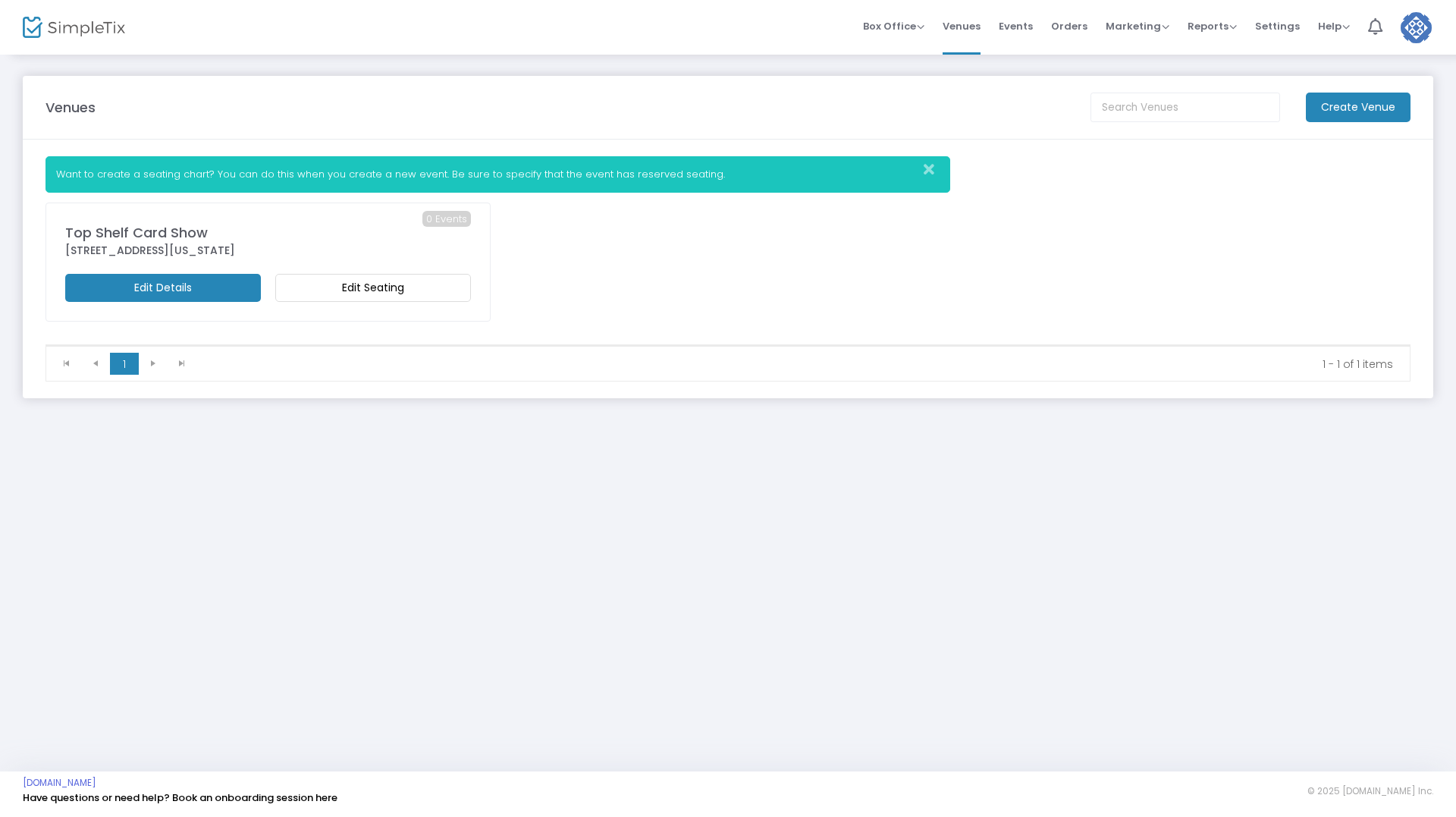
click at [335, 293] on m-button "Edit Seating" at bounding box center [373, 288] width 196 height 28
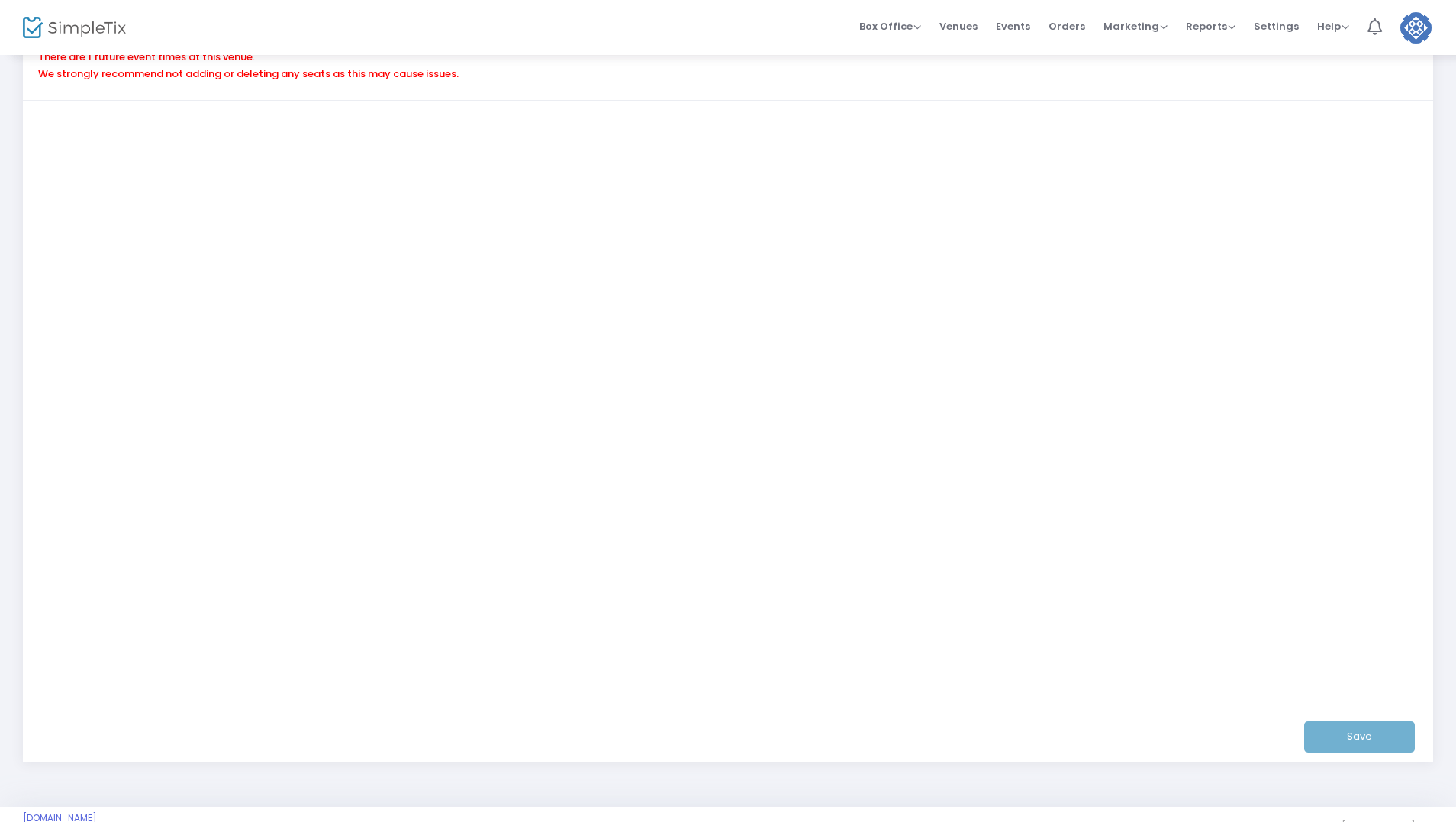
scroll to position [234, 0]
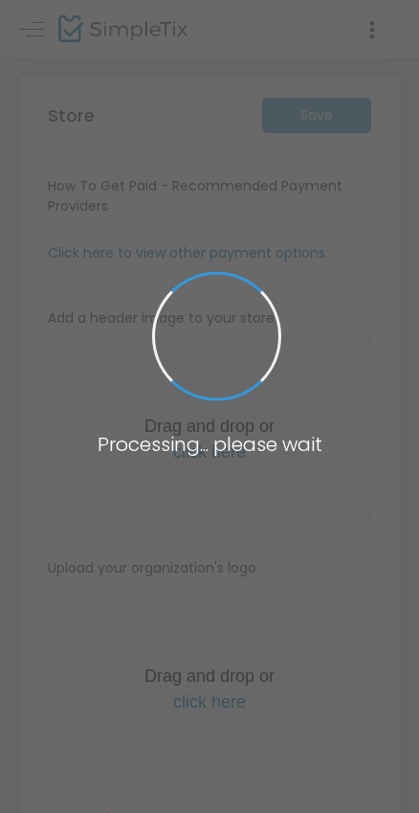
type input "[URL]"
radio input "true"
radio input "false"
radio input "true"
type input "Top Shelf Card Show"
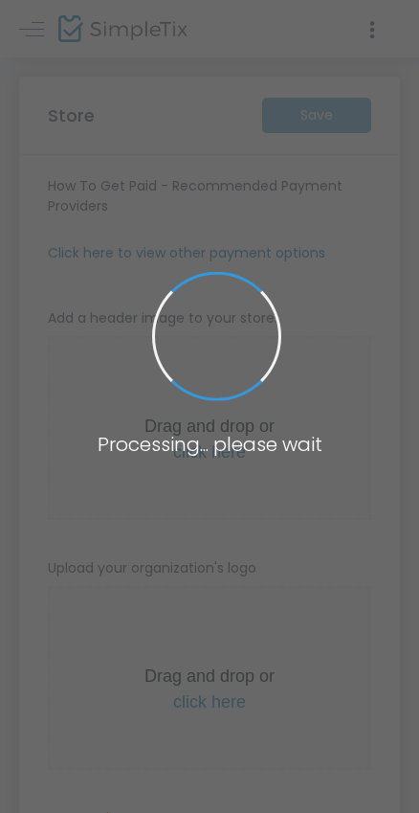
type input "2014468994"
type input "(UTC-05:00) Eastern Time ([GEOGRAPHIC_DATA] & [GEOGRAPHIC_DATA])"
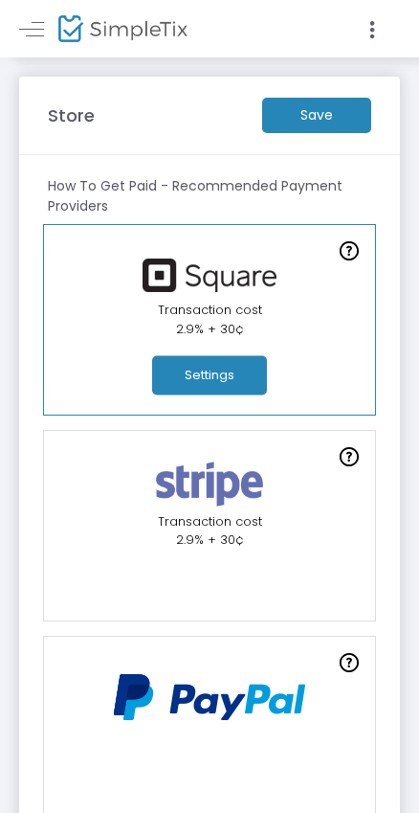
click at [228, 366] on button "Settings" at bounding box center [209, 375] width 115 height 39
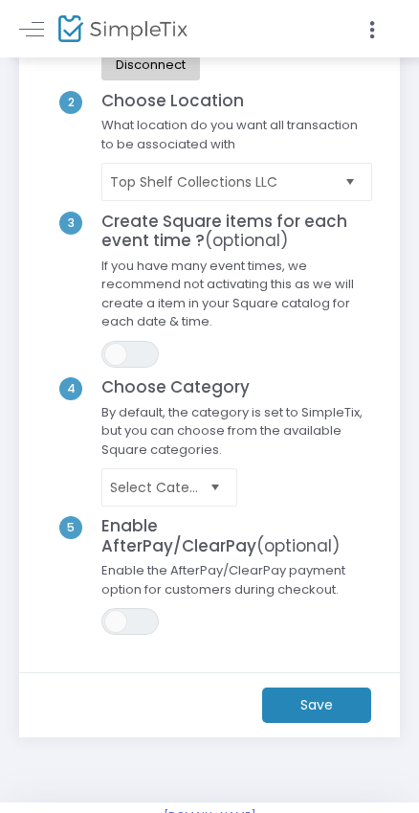
scroll to position [269, 0]
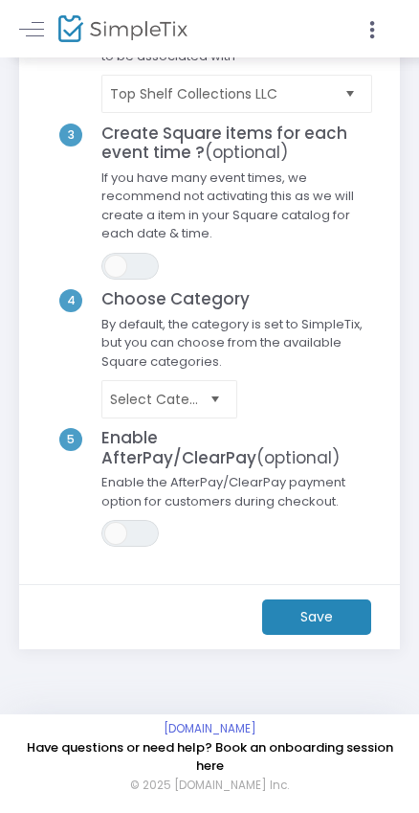
click at [312, 622] on m-button "Save" at bounding box center [316, 616] width 109 height 35
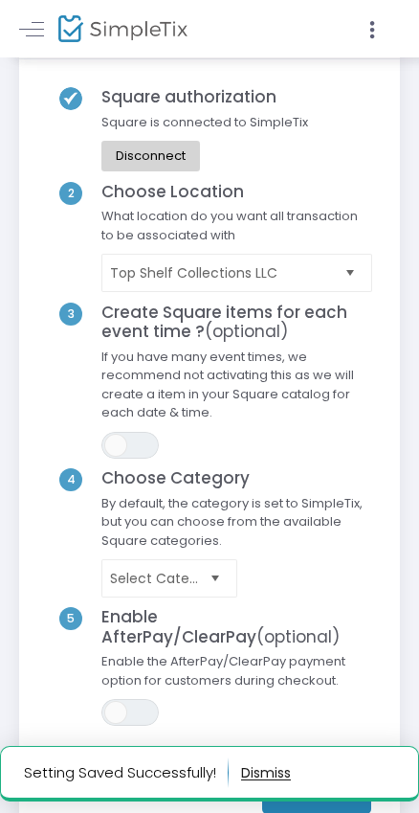
scroll to position [0, 0]
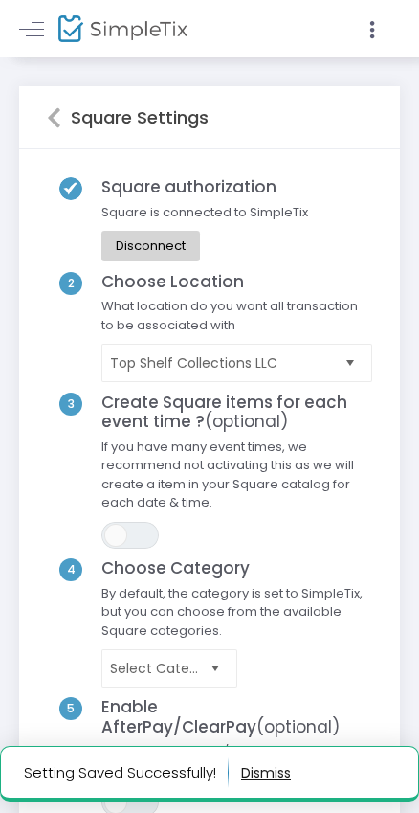
click at [54, 116] on icon at bounding box center [54, 117] width 14 height 23
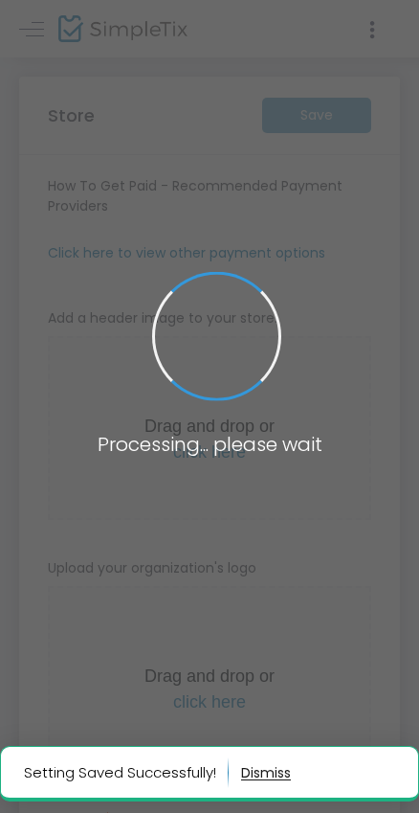
type input "[URL]"
radio input "true"
radio input "false"
radio input "true"
type input "Top Shelf Collections LLC"
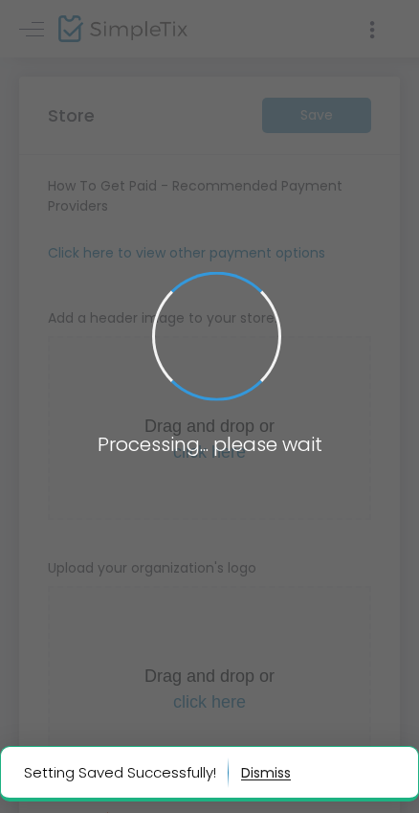
type input "2014468994"
type input "(UTC-05:00) Eastern Time ([GEOGRAPHIC_DATA] & [GEOGRAPHIC_DATA])"
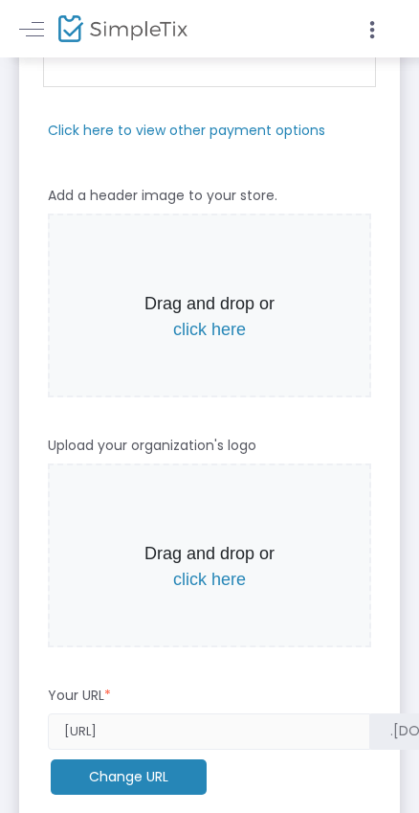
scroll to position [766, 0]
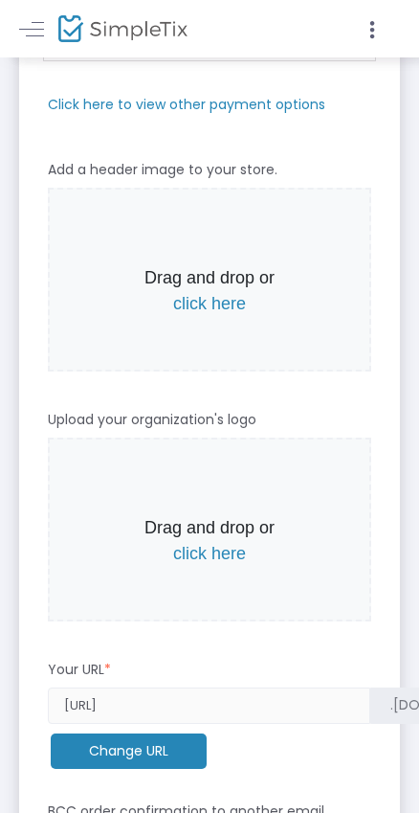
click at [227, 299] on span "click here" at bounding box center [209, 303] width 73 height 19
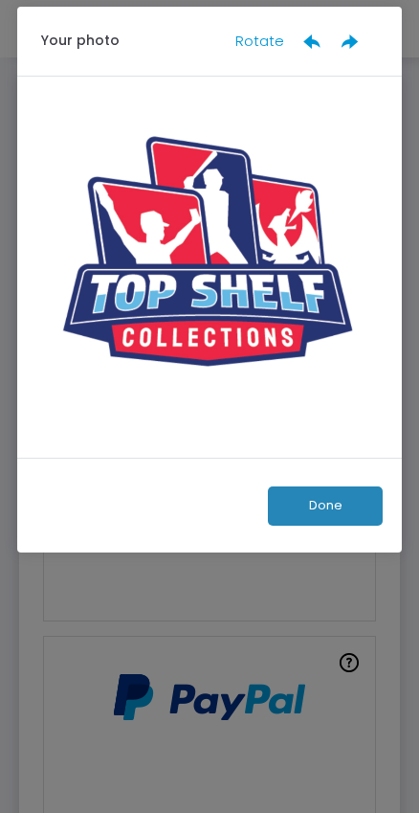
scroll to position [0, 0]
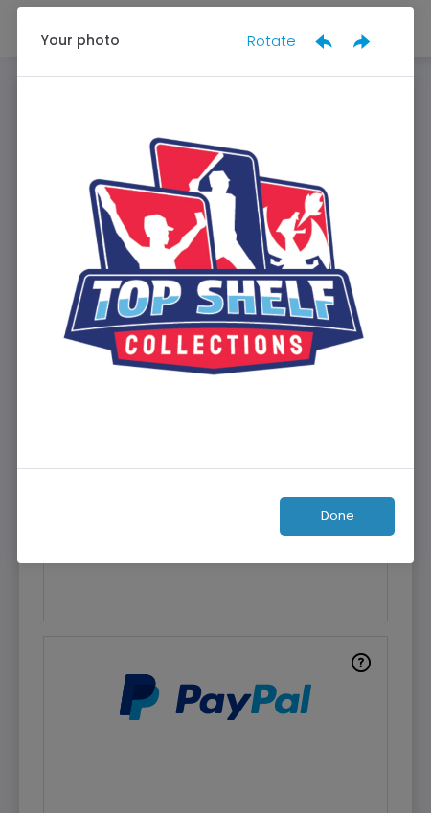
click at [355, 511] on button "Done" at bounding box center [337, 516] width 115 height 39
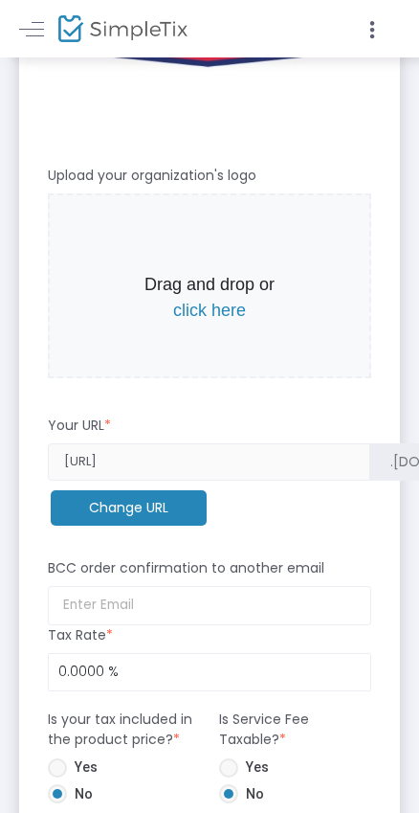
scroll to position [1149, 0]
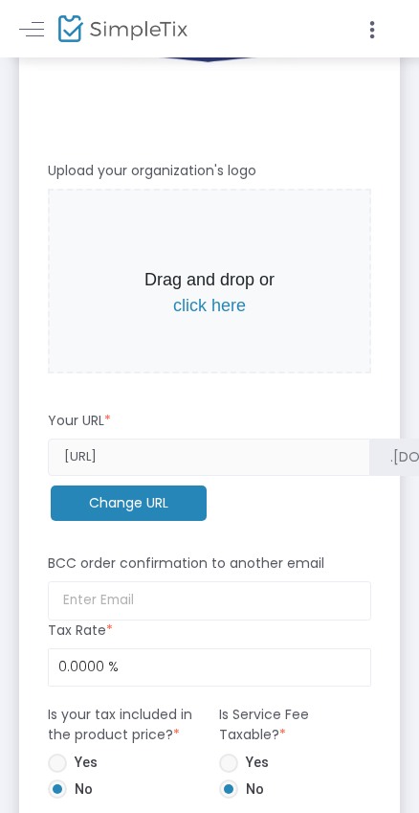
click at [224, 299] on span "click here" at bounding box center [209, 305] width 73 height 19
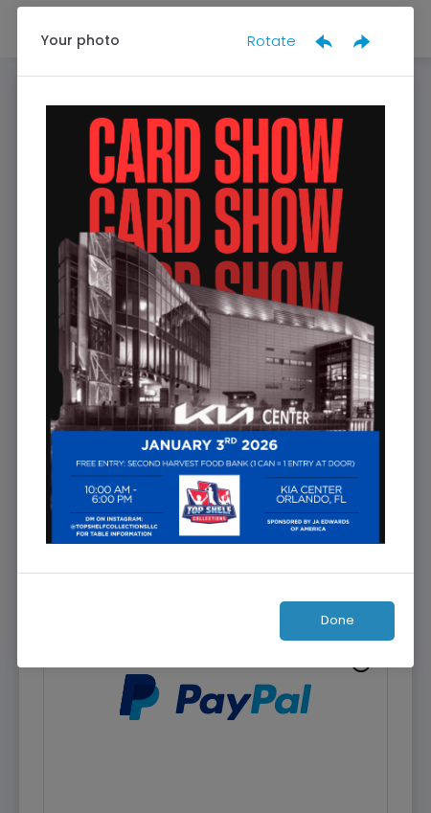
click at [340, 617] on button "Done" at bounding box center [337, 620] width 115 height 39
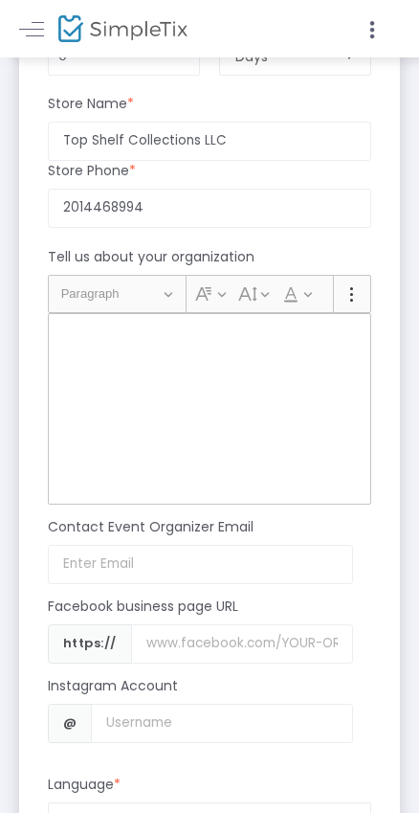
scroll to position [2489, 0]
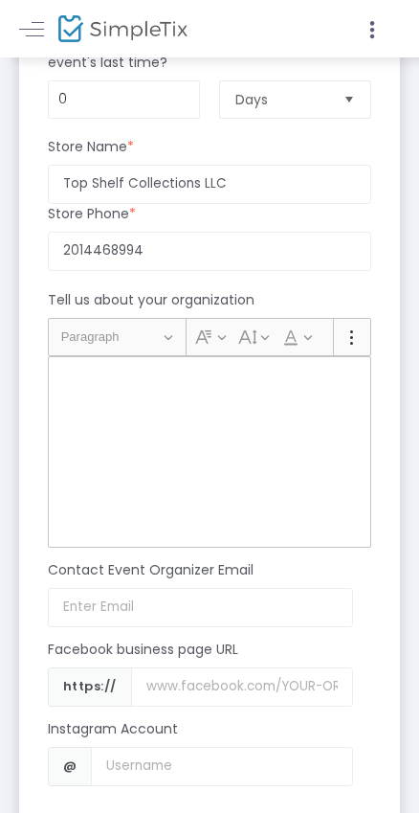
click at [132, 386] on p "Rich Text Editor, main" at bounding box center [209, 378] width 306 height 19
click at [69, 391] on div "Rich Text Editor, main" at bounding box center [210, 451] width 324 height 191
click at [68, 376] on p "Rich Text Editor, main" at bounding box center [209, 378] width 306 height 19
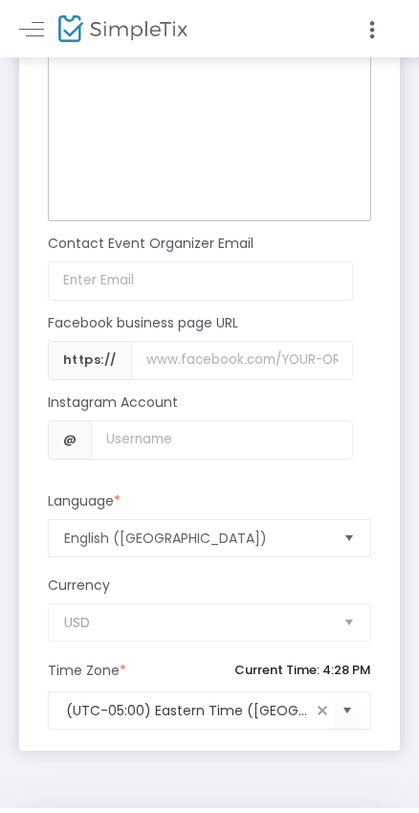
scroll to position [2872, 0]
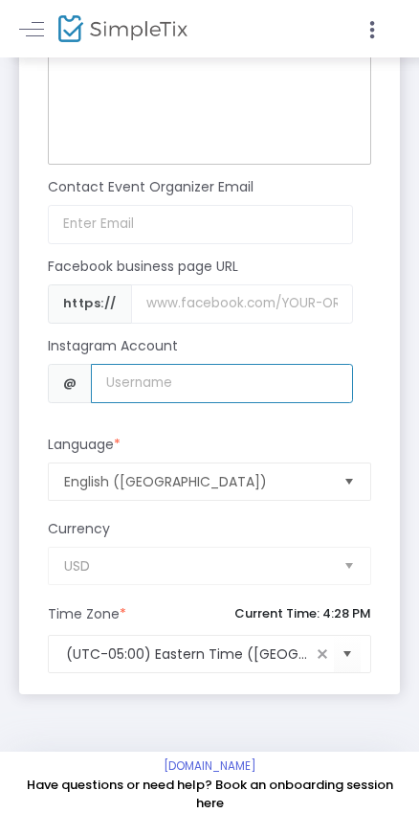
click at [111, 377] on input "Username" at bounding box center [221, 383] width 261 height 39
type input "topshelfcollectionsllc"
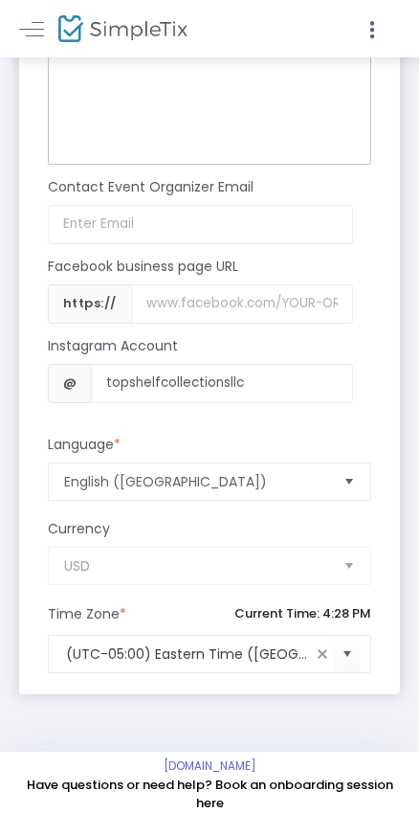
click at [193, 437] on div "Language *" at bounding box center [209, 449] width 343 height 28
click at [193, 302] on input "Username" at bounding box center [242, 303] width 222 height 39
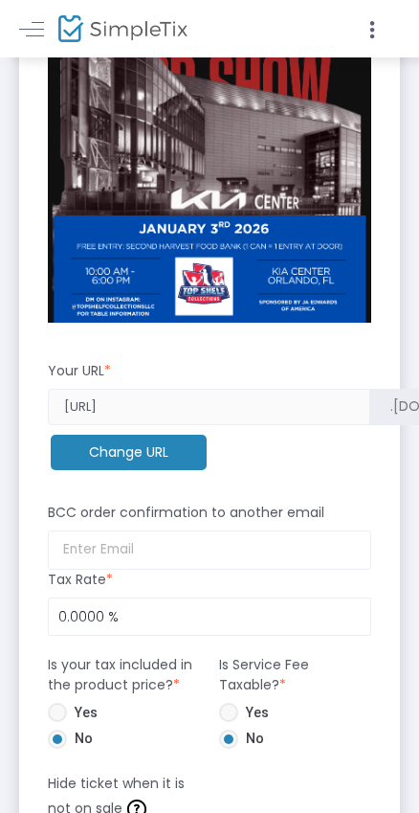
scroll to position [1665, 0]
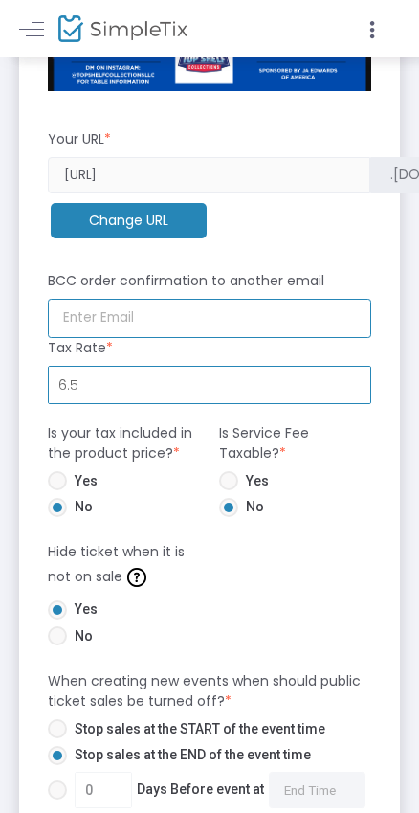
type input "6.5000 %"
click at [239, 329] on input at bounding box center [210, 318] width 324 height 39
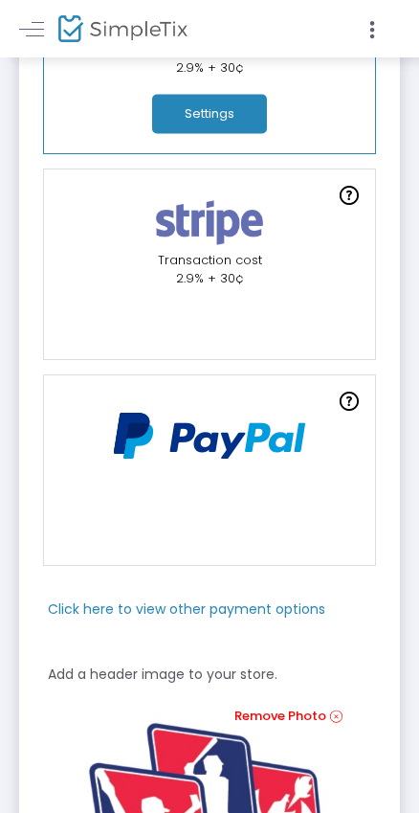
scroll to position [0, 0]
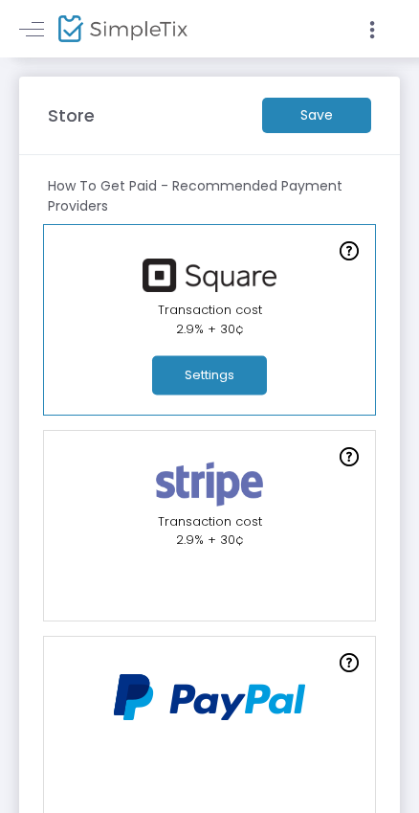
click at [304, 111] on m-button "Save" at bounding box center [316, 115] width 109 height 35
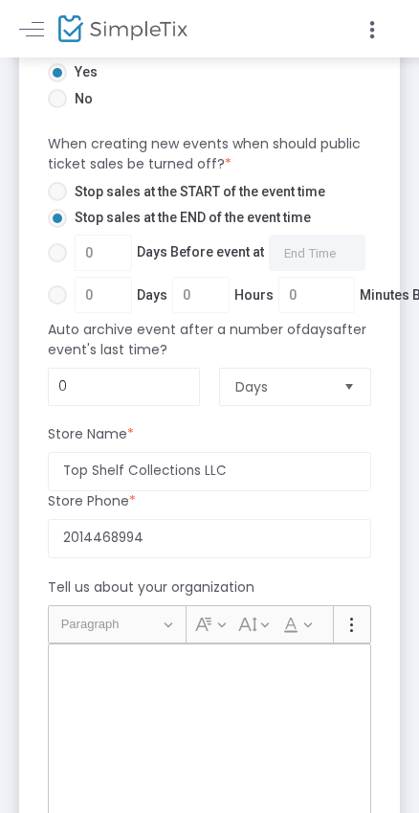
scroll to position [2872, 0]
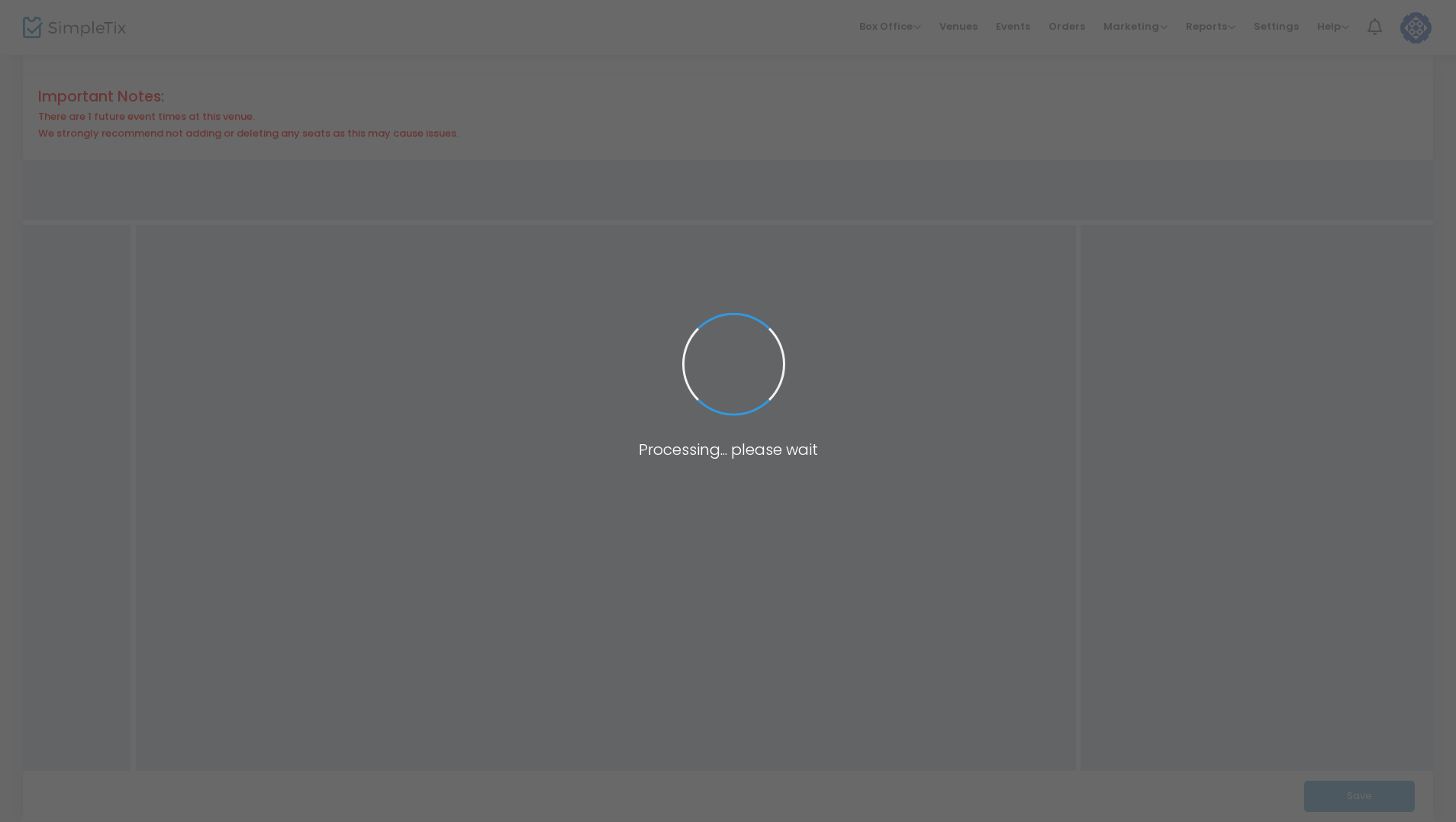
scroll to position [146, 0]
